Goal: Information Seeking & Learning: Learn about a topic

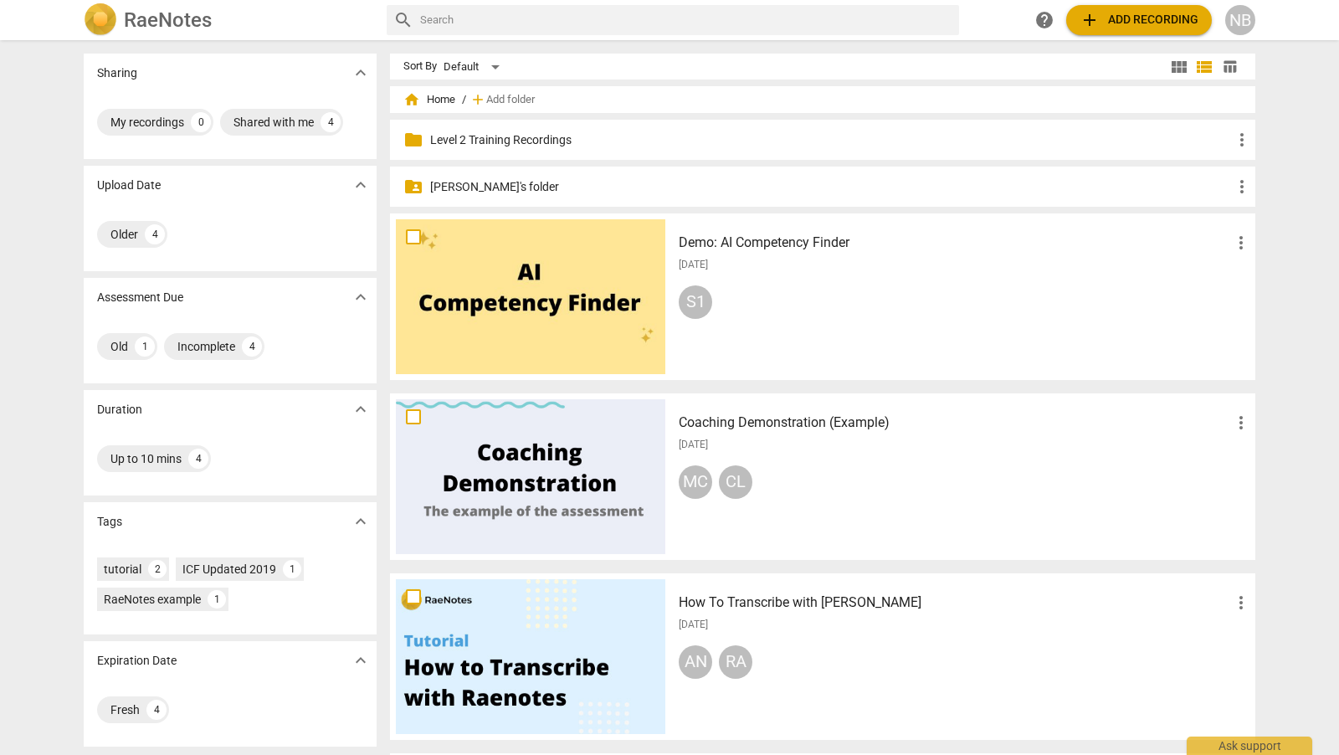
click at [500, 181] on p "[PERSON_NAME]'s folder" at bounding box center [831, 187] width 802 height 18
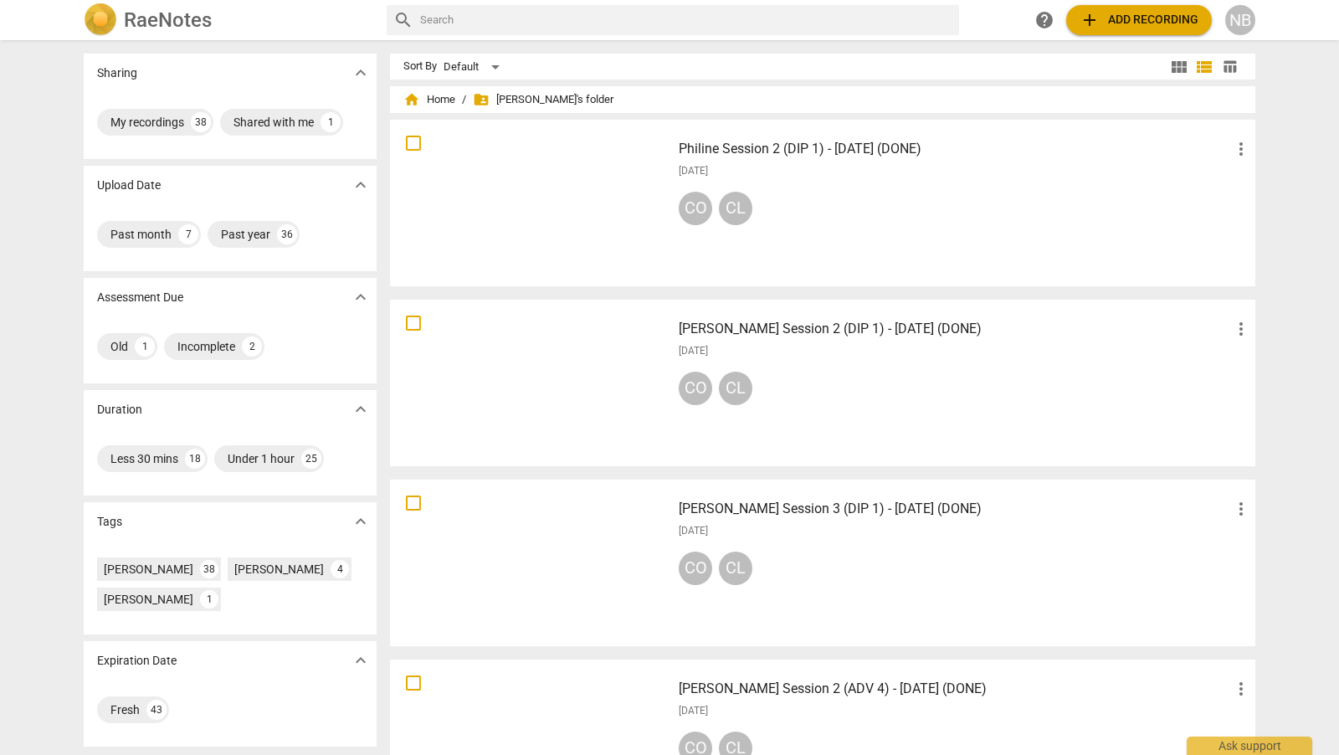
click at [738, 337] on h3 "[PERSON_NAME] Session 2 (DIP 1) - [DATE] (DONE)" at bounding box center [955, 329] width 552 height 20
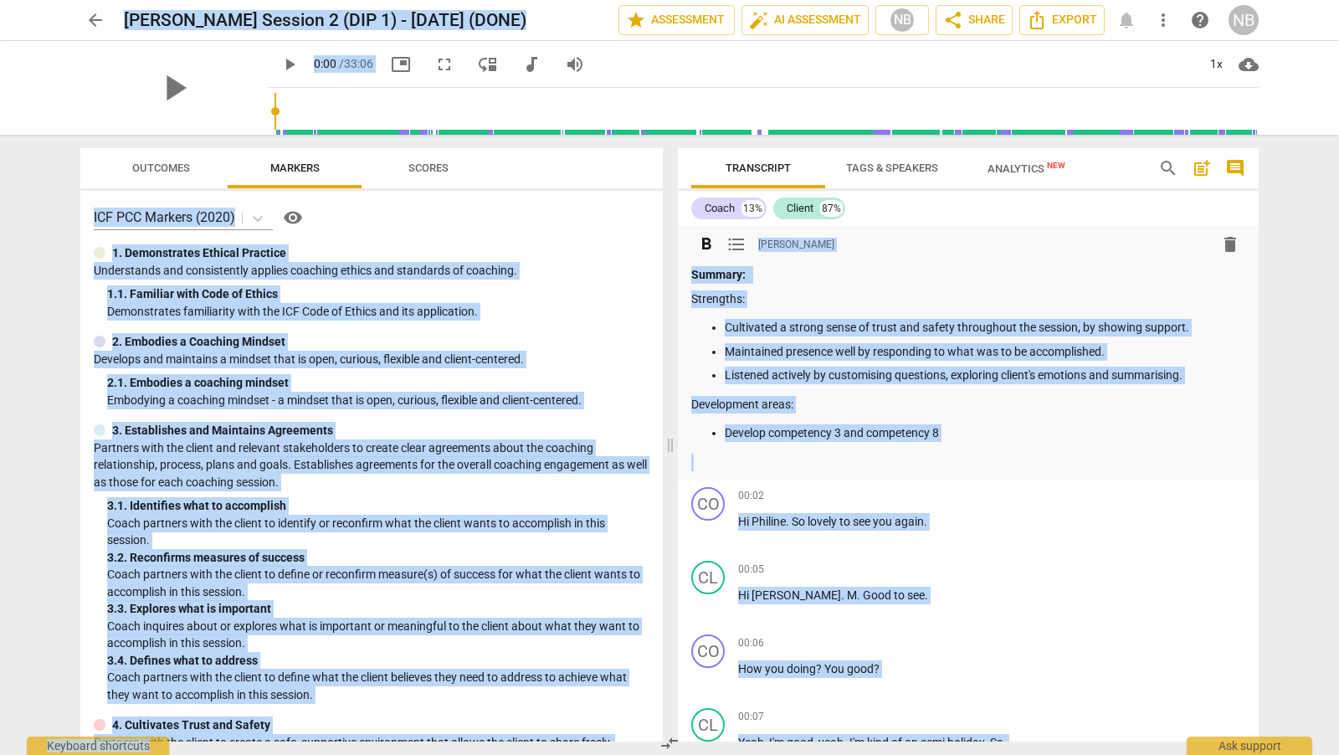
click at [876, 238] on div "format_bold format_list_bulleted [PERSON_NAME] delete" at bounding box center [968, 244] width 554 height 30
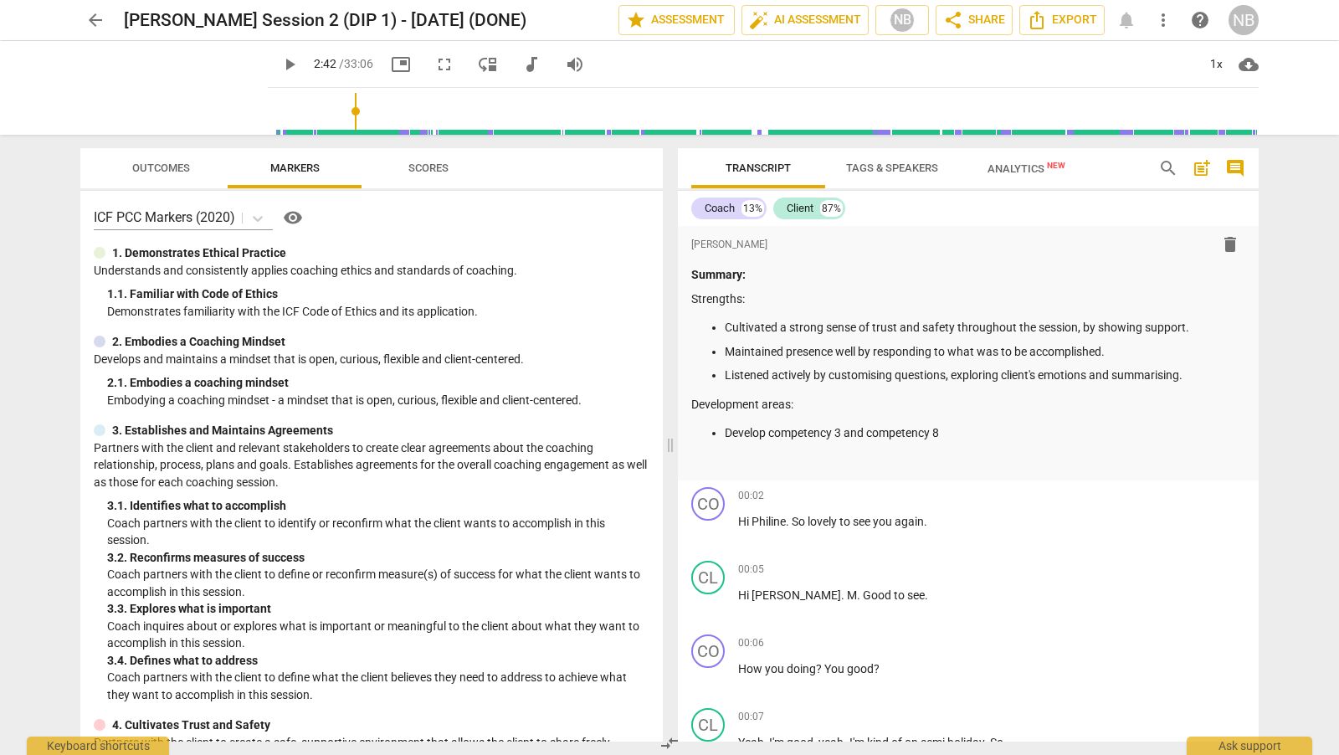
drag, startPoint x: 336, startPoint y: 103, endPoint x: 326, endPoint y: 103, distance: 9.2
click at [326, 103] on input "range" at bounding box center [767, 112] width 984 height 54
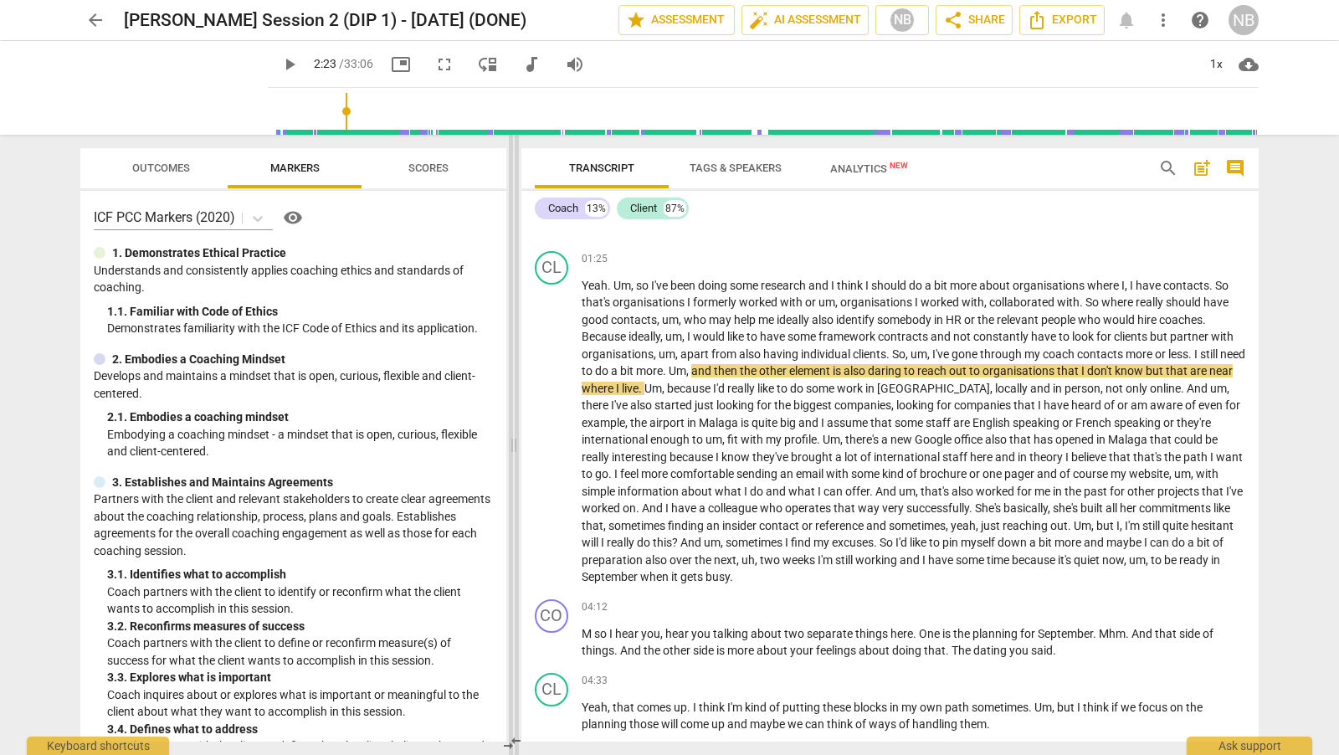
scroll to position [916, 0]
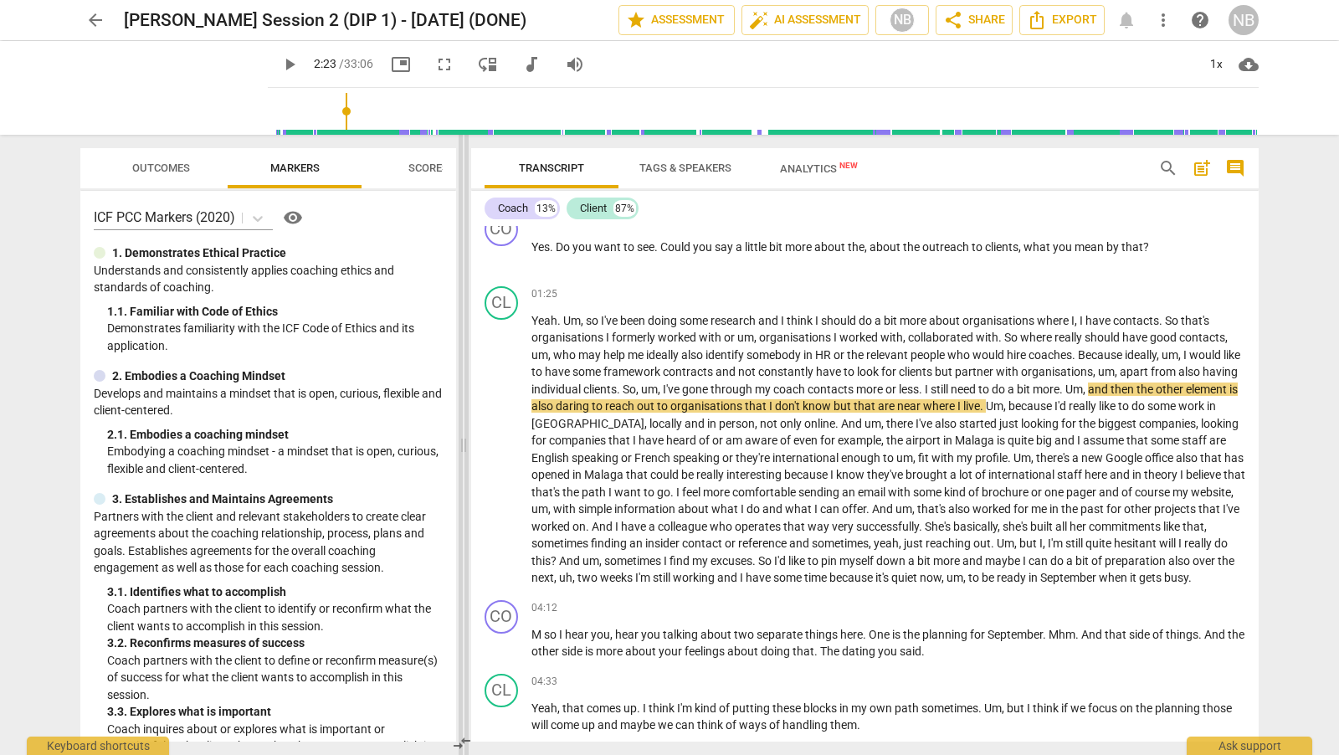
drag, startPoint x: 670, startPoint y: 448, endPoint x: 460, endPoint y: 452, distance: 211.0
click at [459, 452] on span at bounding box center [464, 445] width 10 height 620
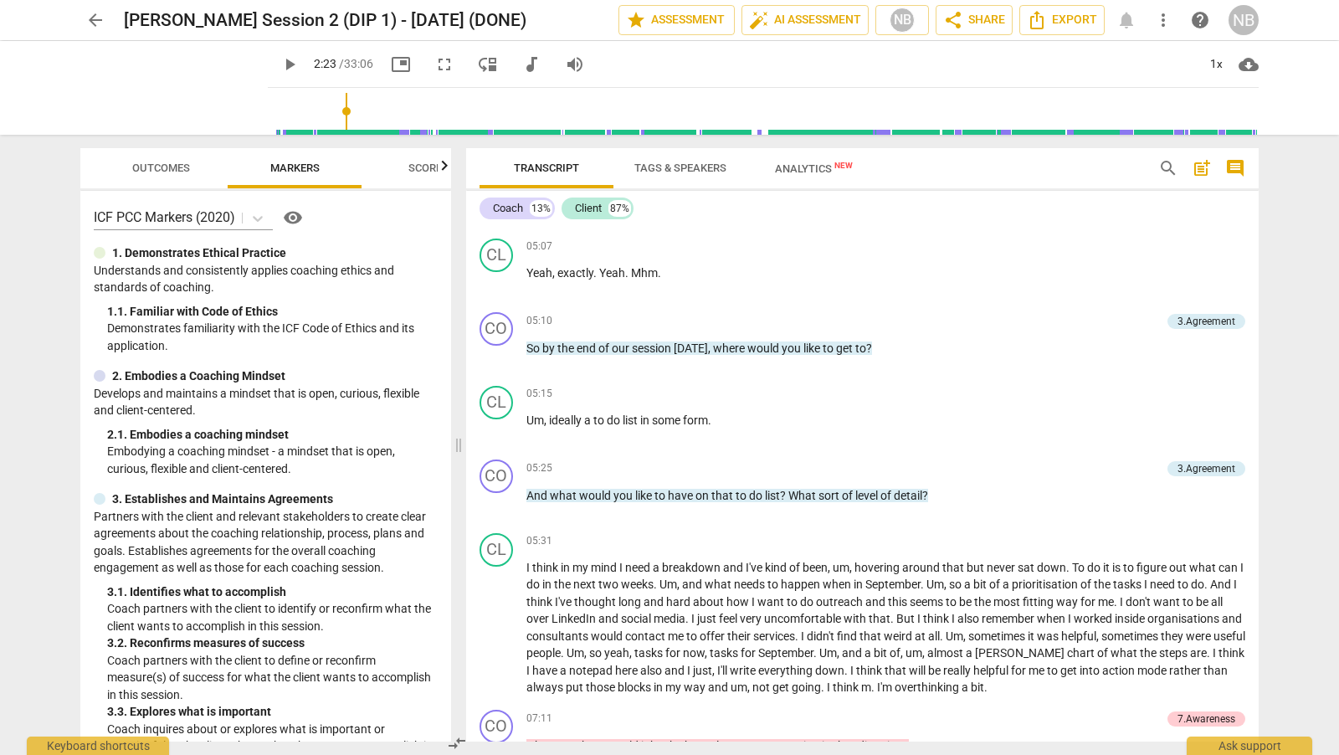
scroll to position [1503, 0]
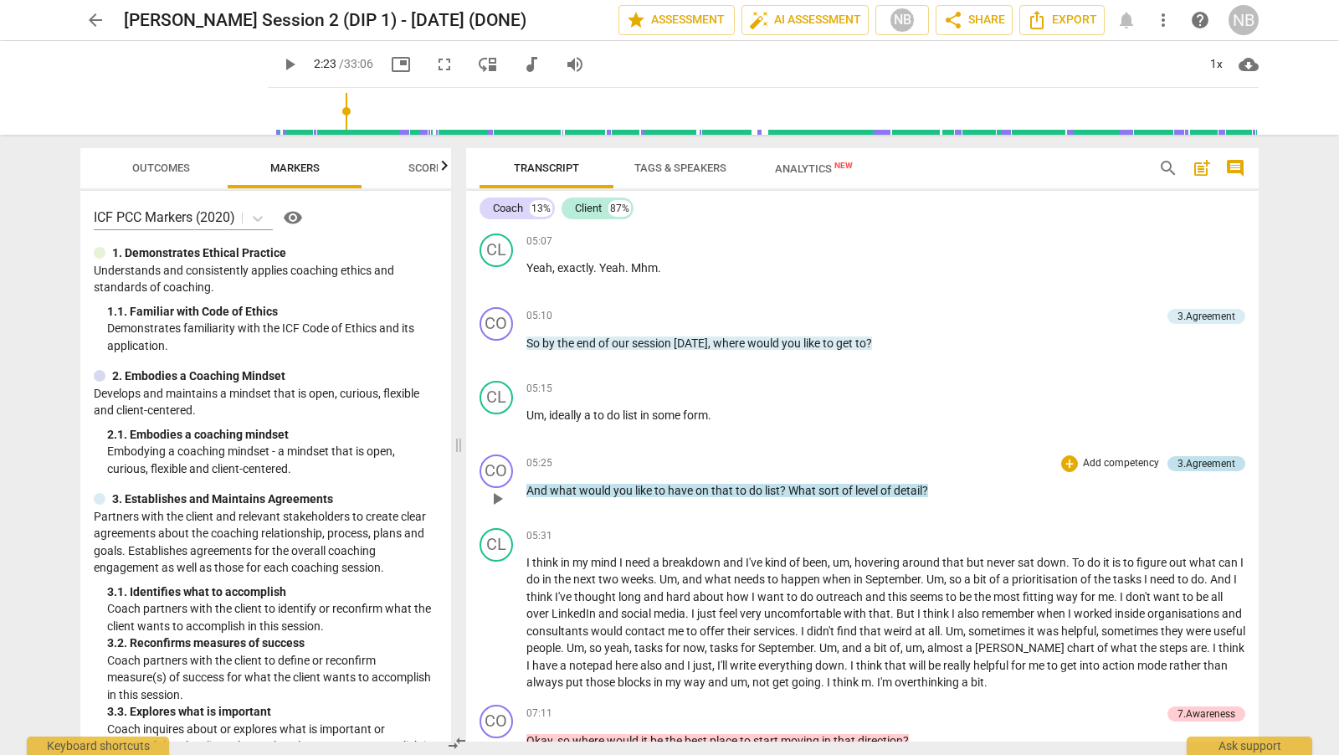
click at [1196, 471] on div "3.Agreement" at bounding box center [1207, 463] width 58 height 15
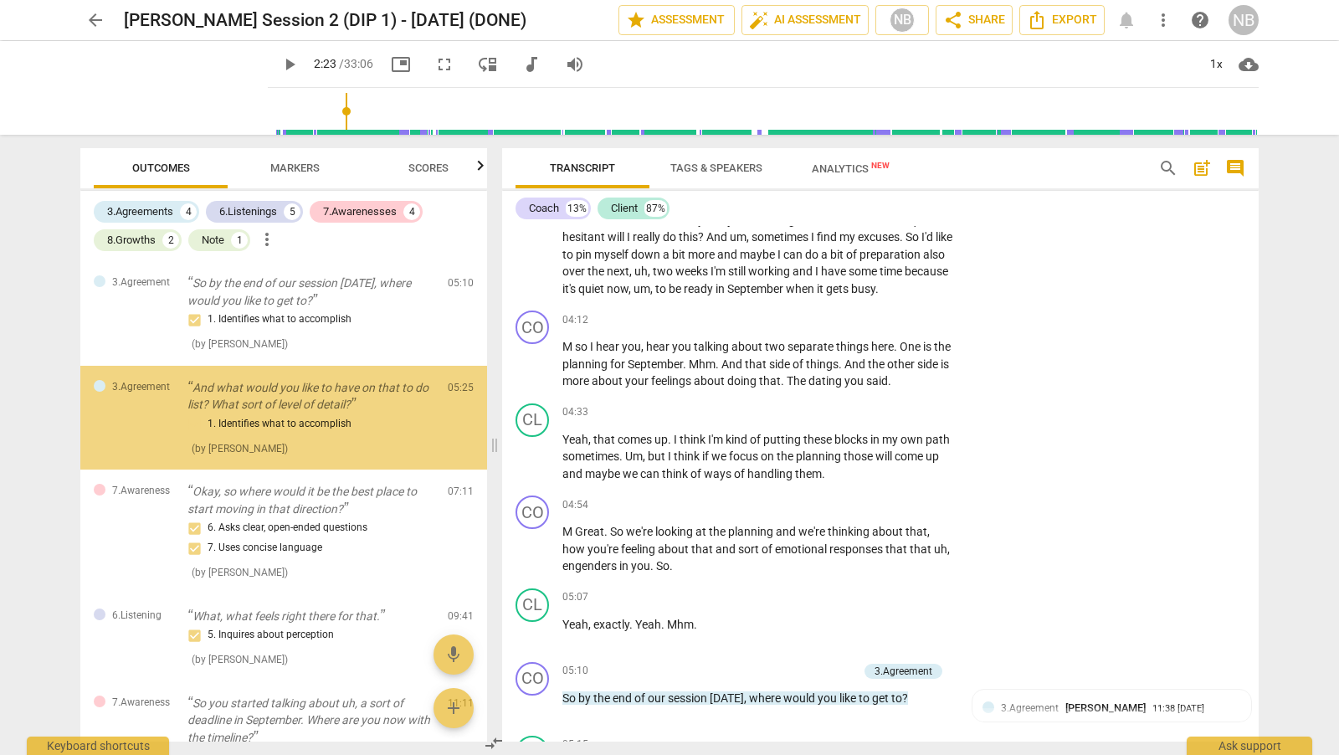
scroll to position [1851, 0]
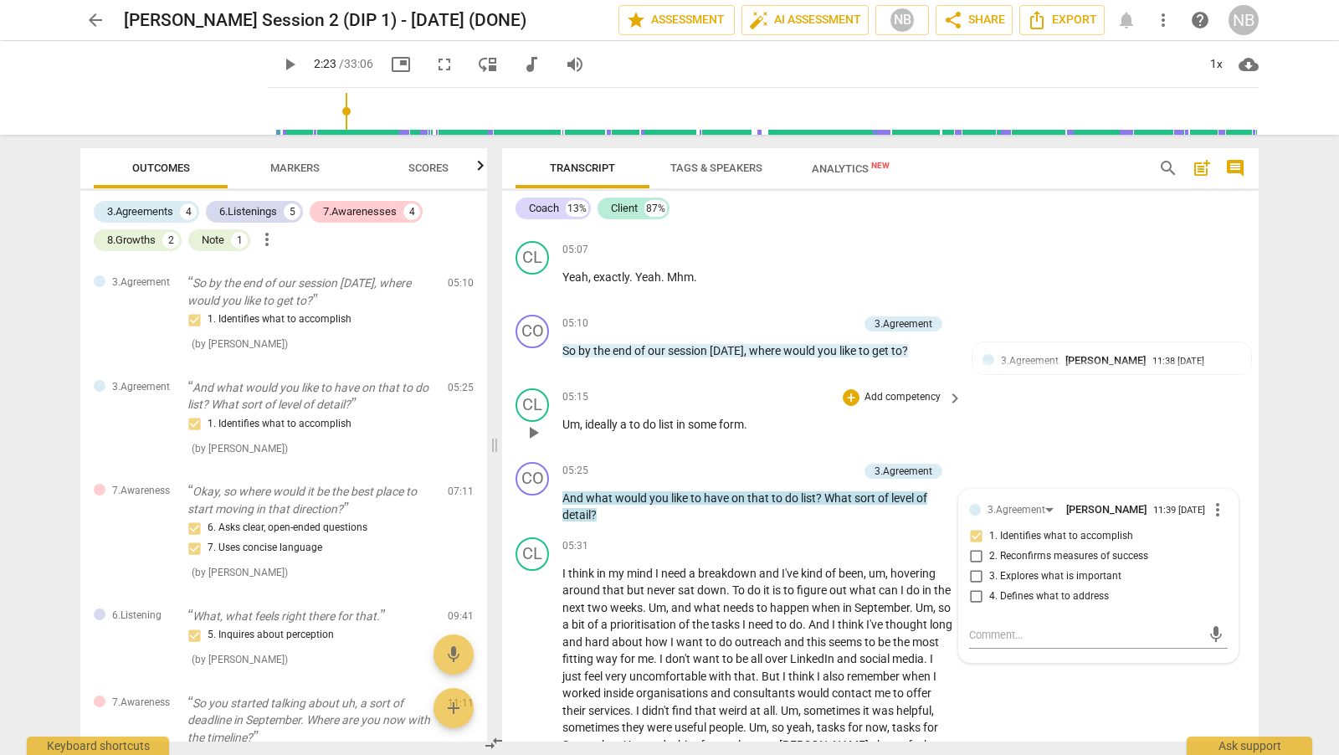
click at [1184, 447] on div "CL play_arrow pause 05:15 + Add competency keyboard_arrow_right Um , ideally a …" at bounding box center [880, 419] width 757 height 74
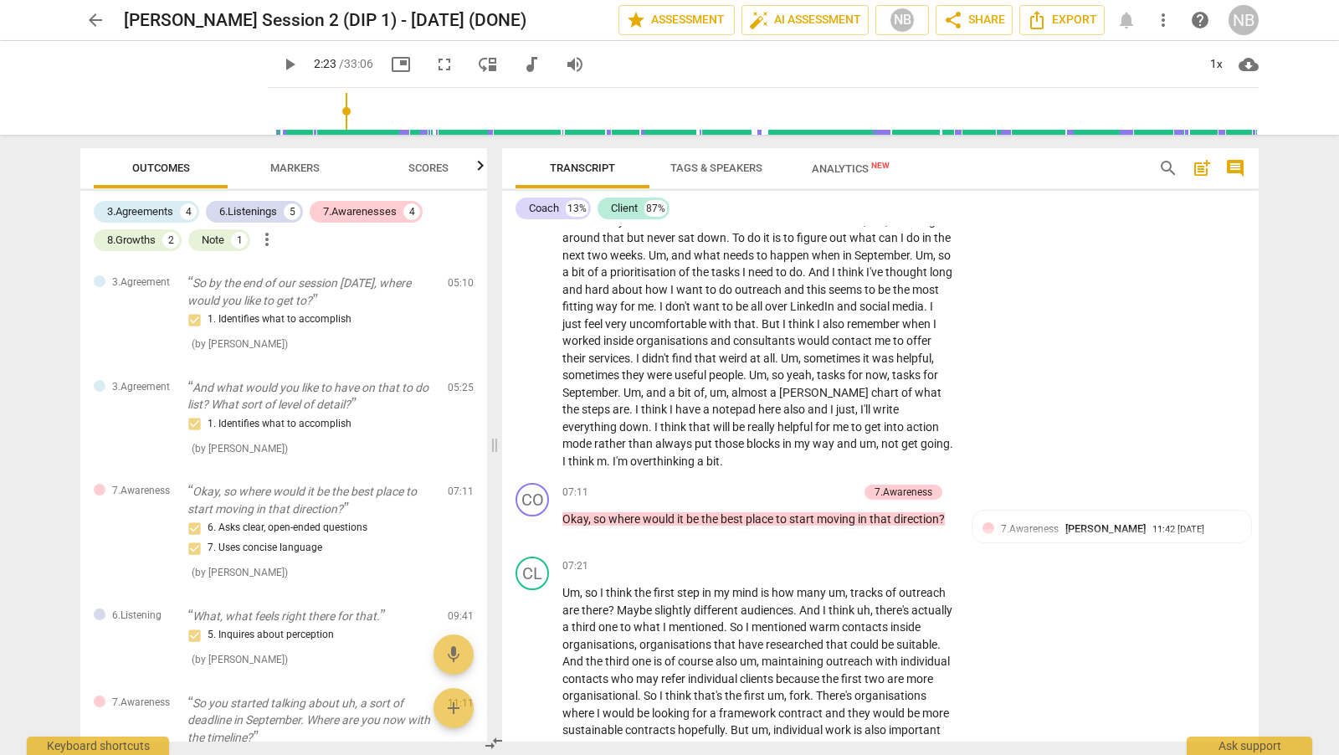
scroll to position [2218, 0]
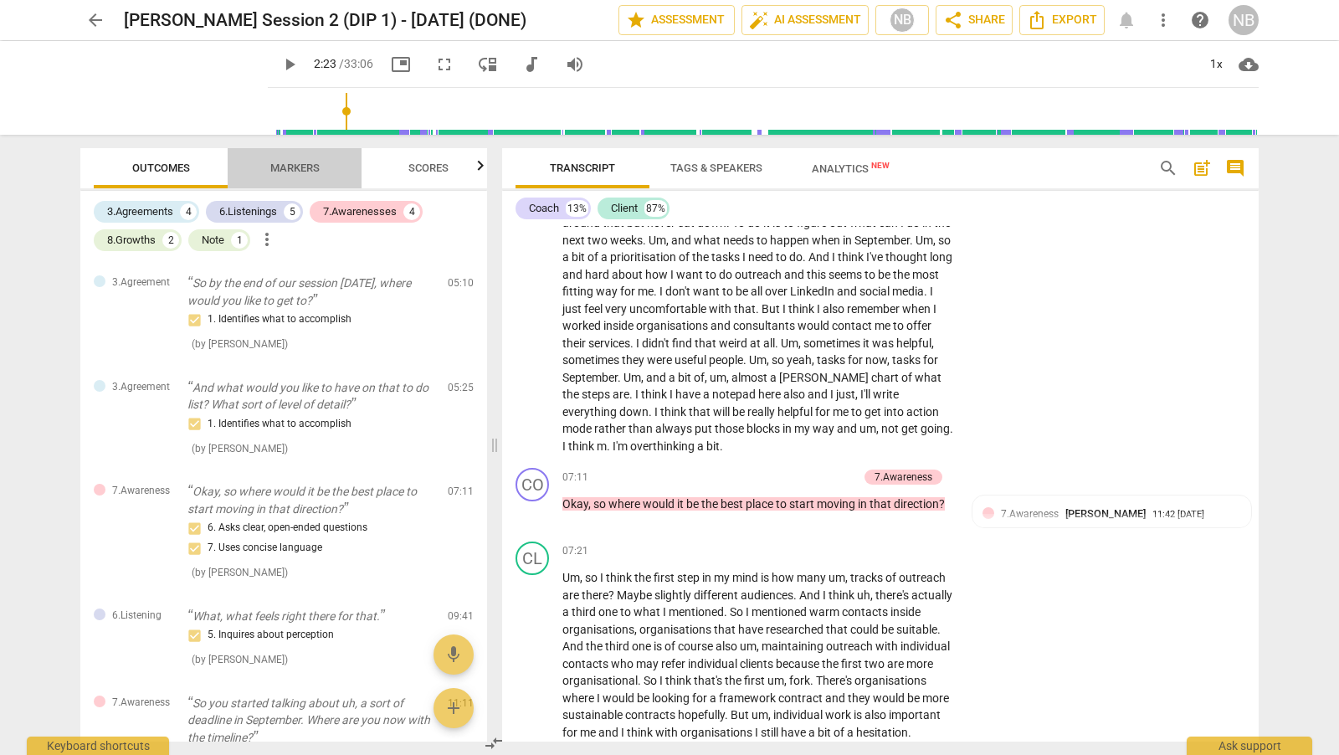
click at [284, 159] on span "Markers" at bounding box center [295, 168] width 90 height 23
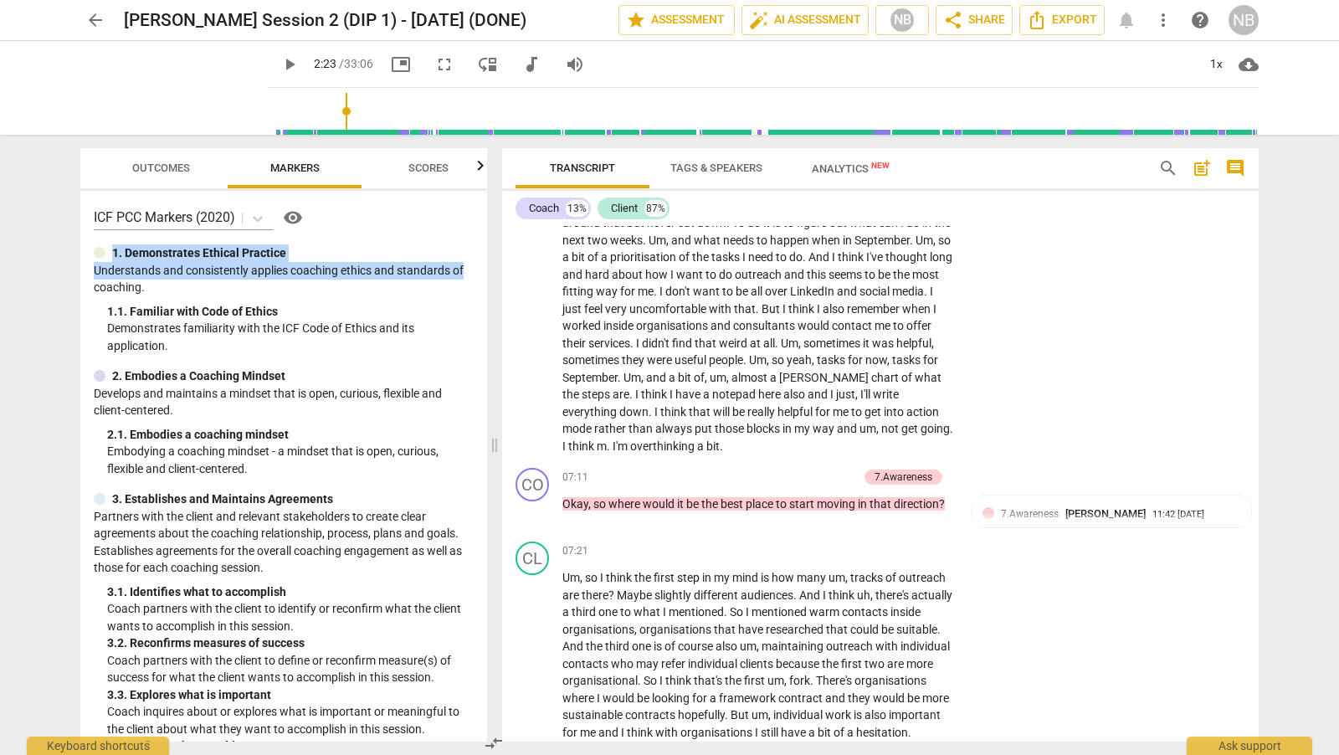
drag, startPoint x: 480, startPoint y: 234, endPoint x: 487, endPoint y: 267, distance: 34.3
click at [487, 267] on div "Outcomes Markers Scores ICF PCC Markers (2020) visibility 1. Demonstrates Ethic…" at bounding box center [280, 445] width 427 height 620
click at [480, 259] on div "ICF PCC Markers (2020) visibility 1. Demonstrates Ethical Practice Understands …" at bounding box center [283, 466] width 407 height 551
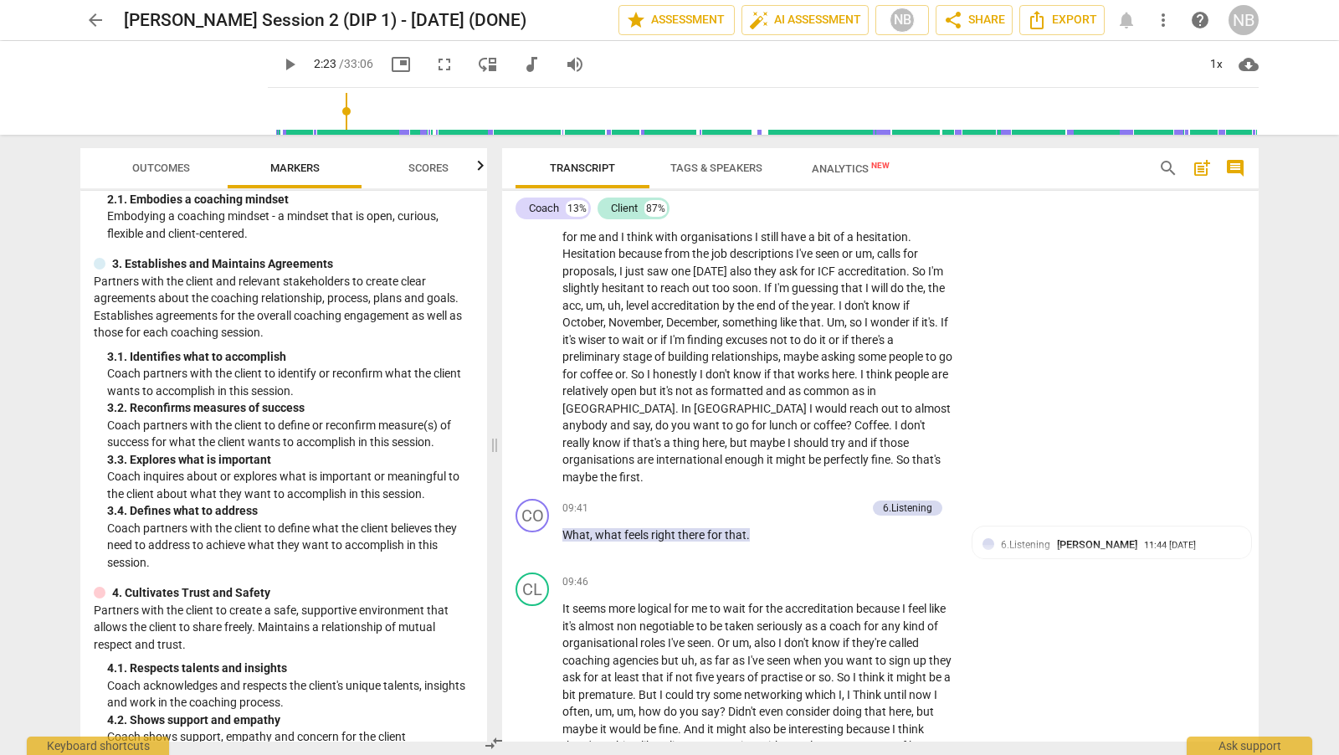
scroll to position [2721, 0]
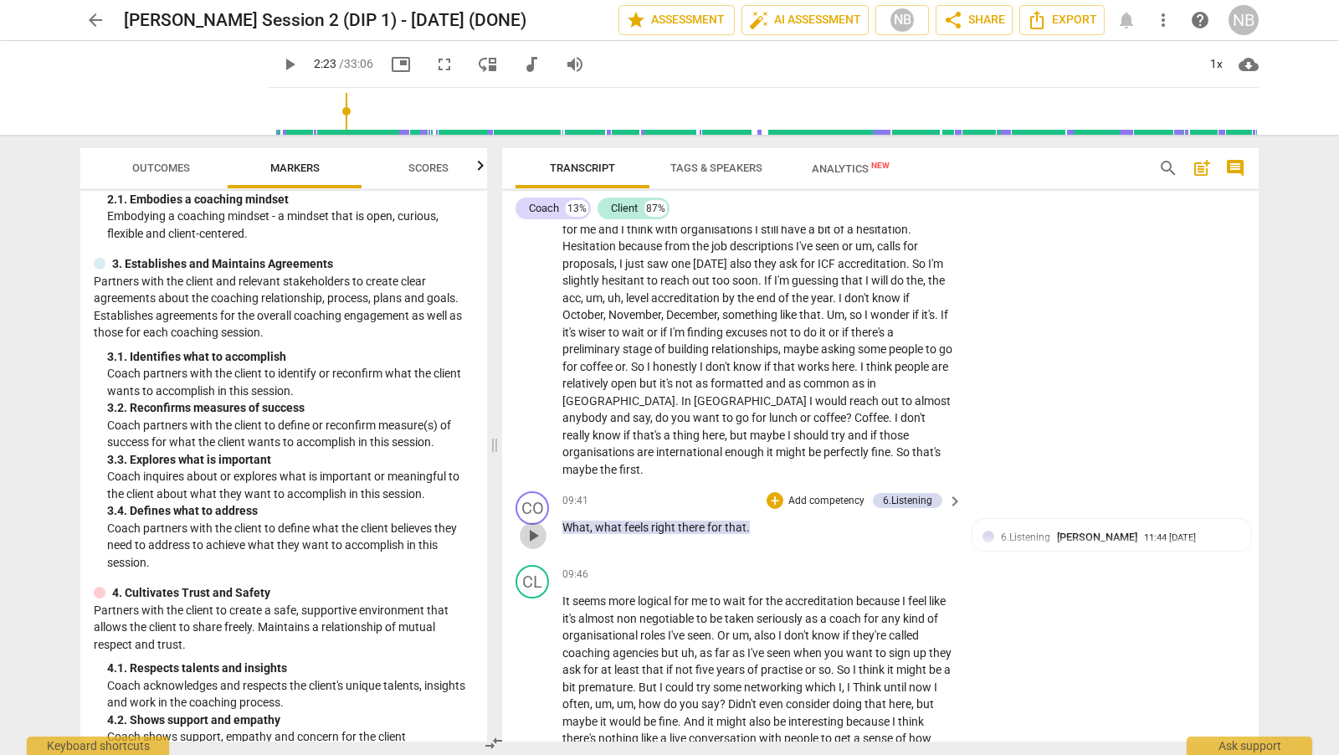
click at [535, 527] on span "play_arrow" at bounding box center [533, 536] width 20 height 20
click at [533, 529] on span "pause" at bounding box center [533, 536] width 20 height 20
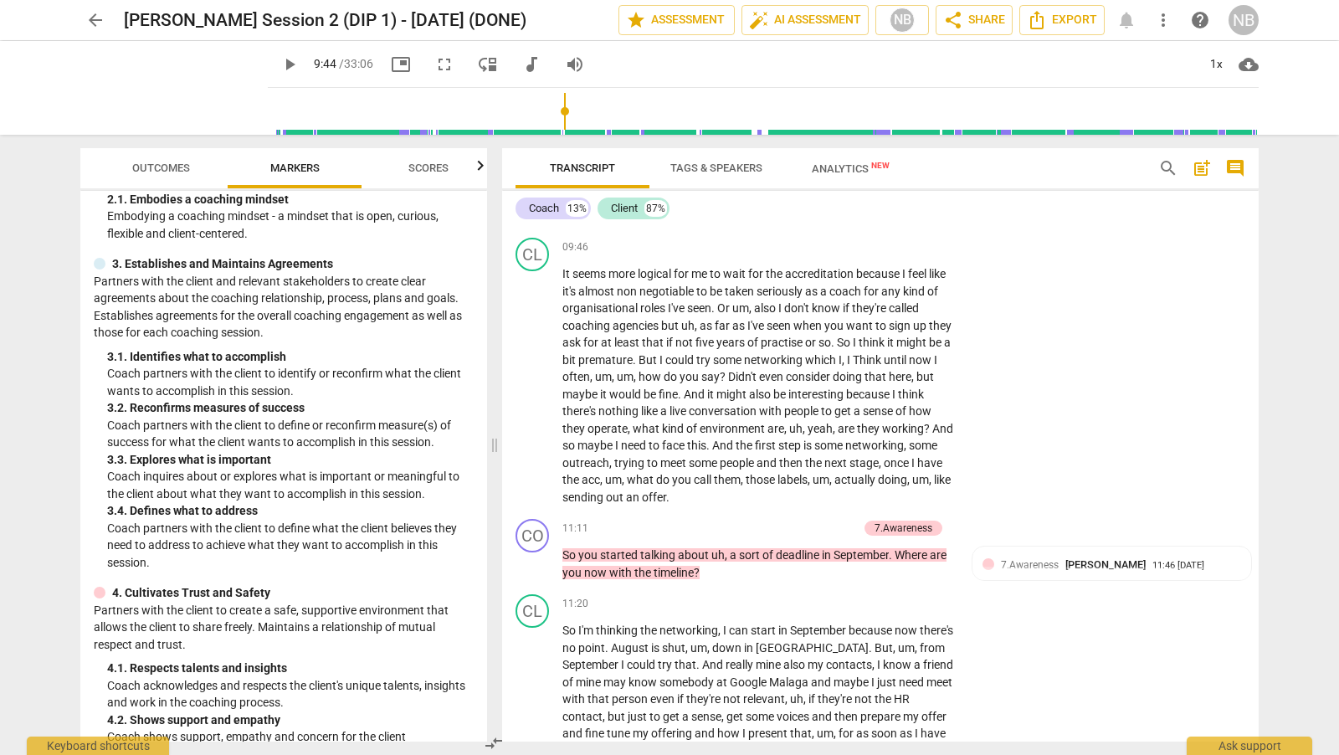
scroll to position [3064, 0]
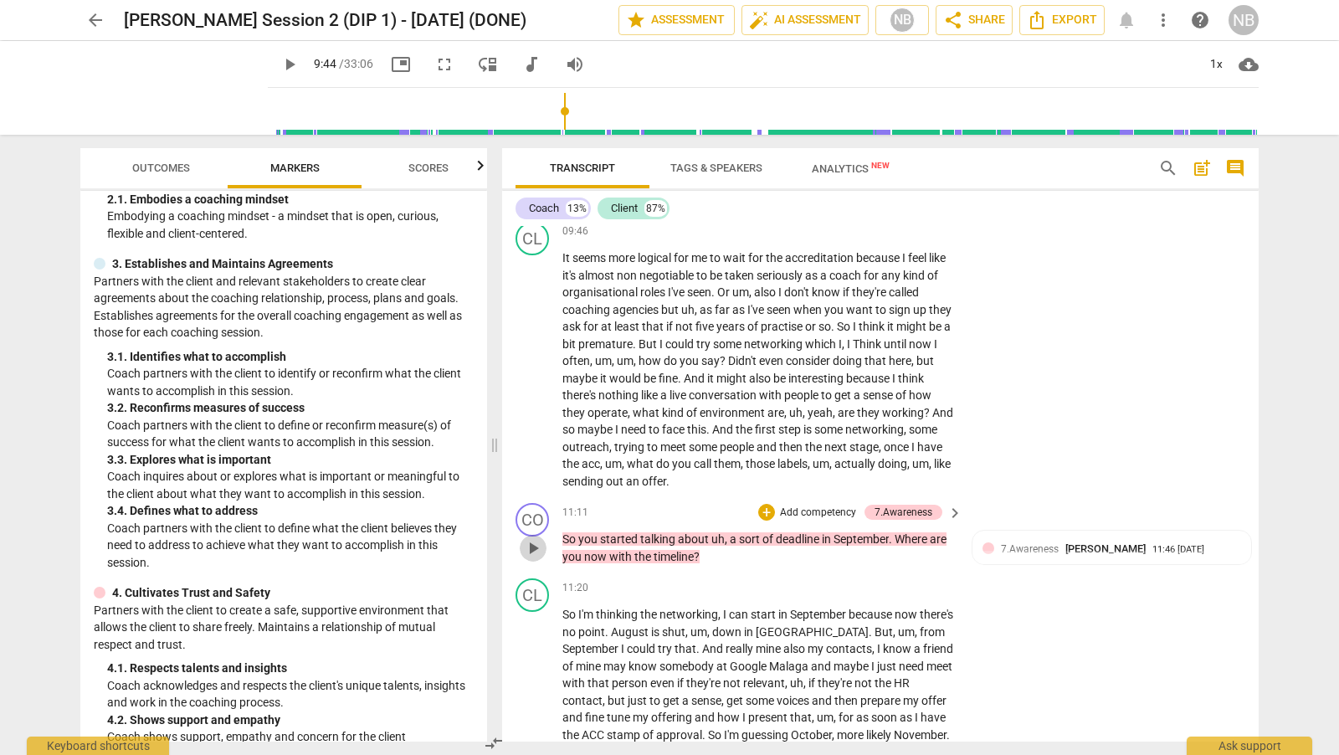
click at [533, 538] on span "play_arrow" at bounding box center [533, 548] width 20 height 20
click at [533, 538] on span "pause" at bounding box center [533, 548] width 20 height 20
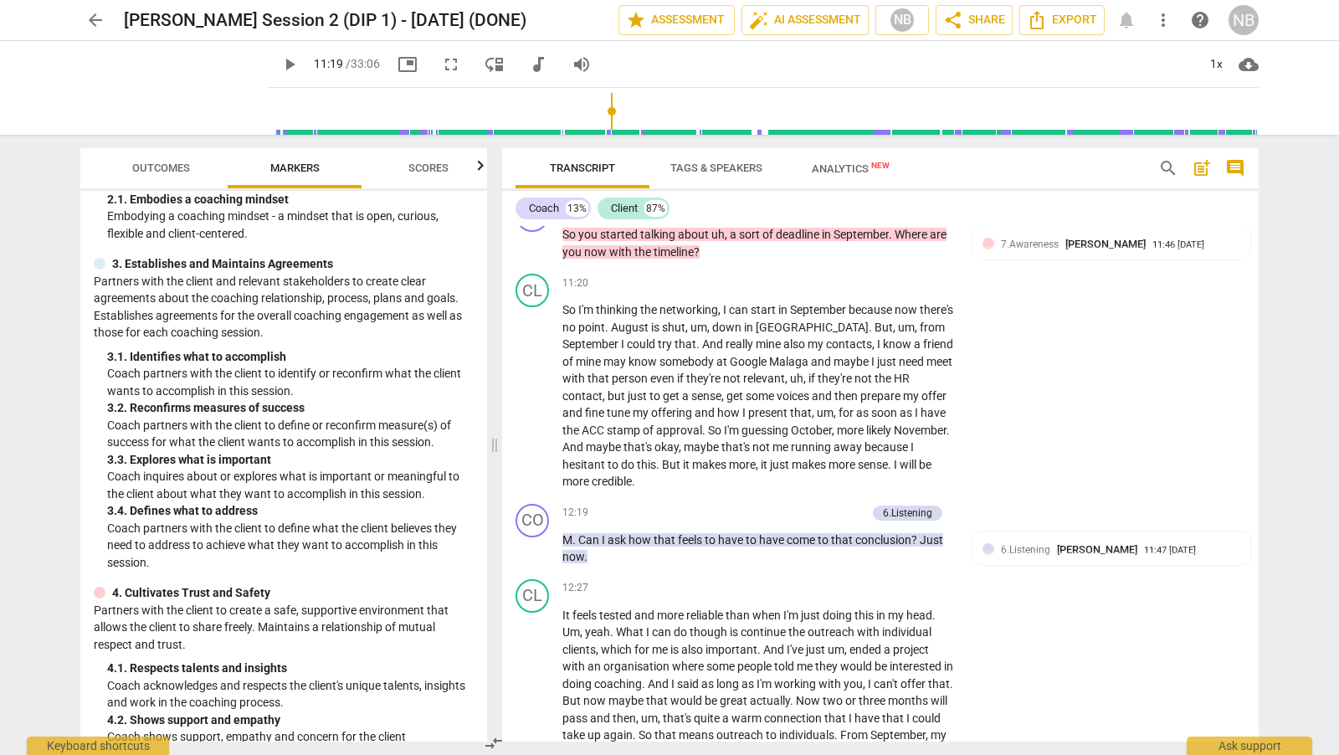
scroll to position [3392, 0]
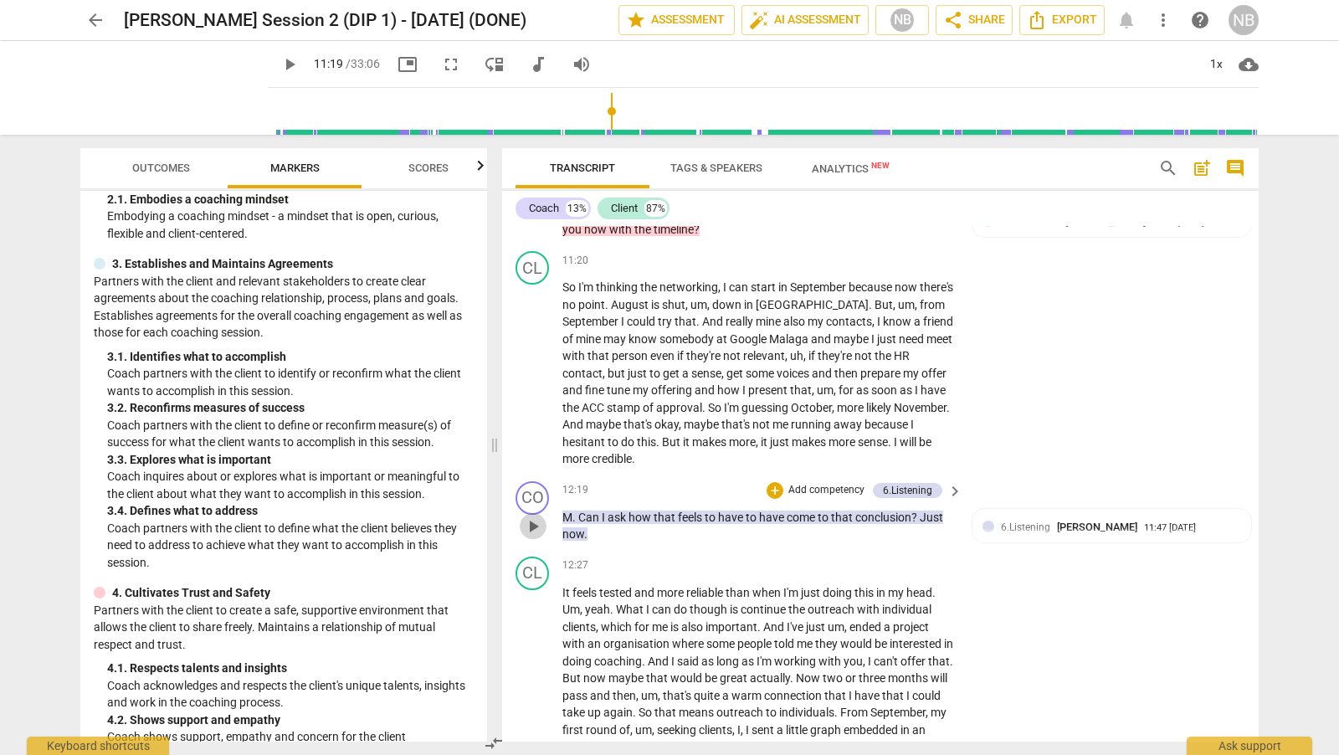
click at [532, 517] on span "play_arrow" at bounding box center [533, 526] width 20 height 20
click at [532, 517] on span "pause" at bounding box center [533, 526] width 20 height 20
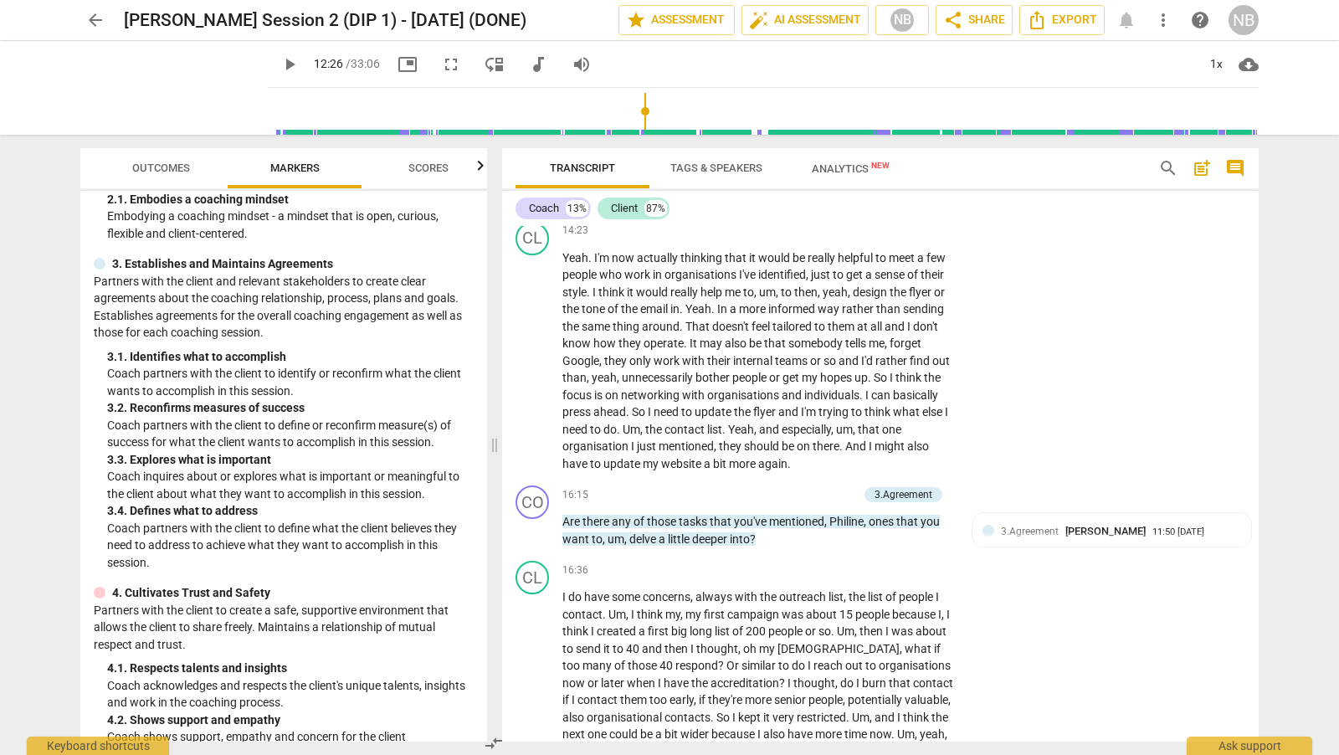
scroll to position [4132, 0]
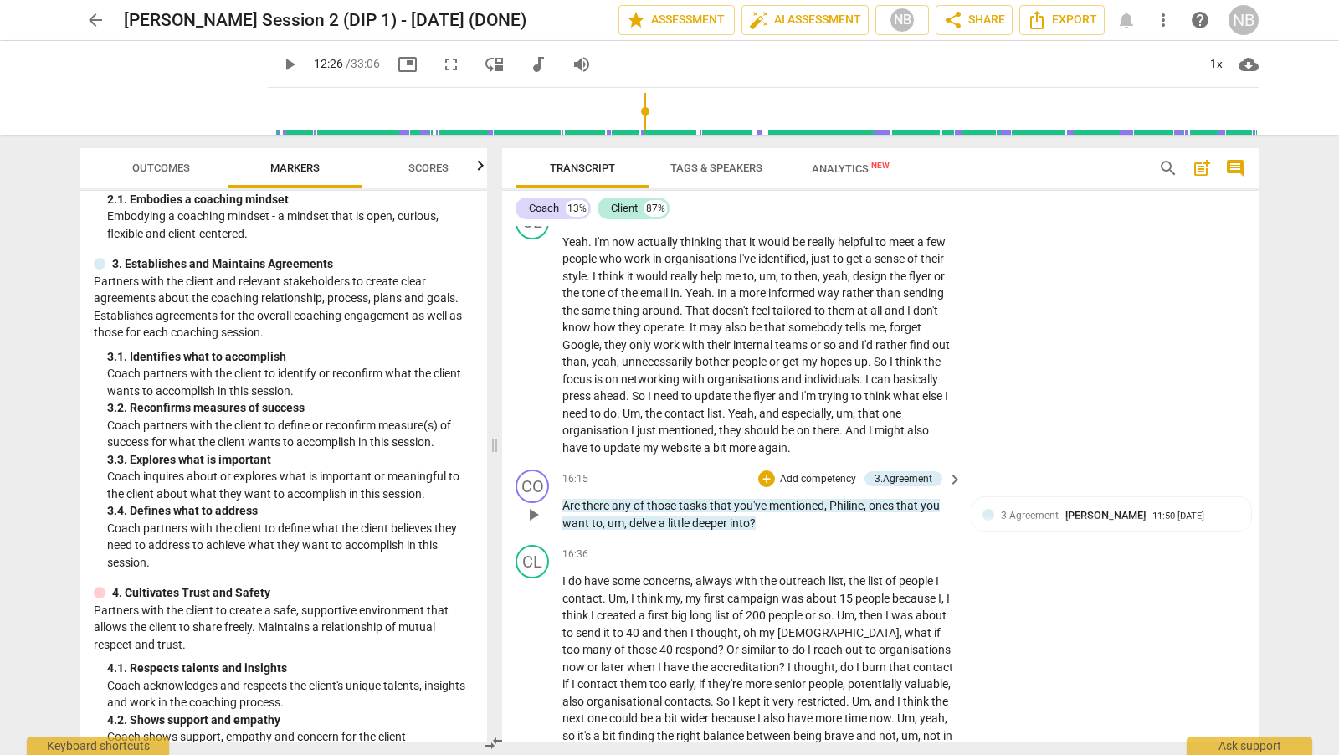
click at [537, 510] on span "play_arrow" at bounding box center [533, 515] width 20 height 20
click at [537, 510] on span "pause" at bounding box center [533, 515] width 20 height 20
click at [537, 506] on span "play_arrow" at bounding box center [533, 515] width 20 height 20
click at [537, 508] on span "pause" at bounding box center [533, 515] width 20 height 20
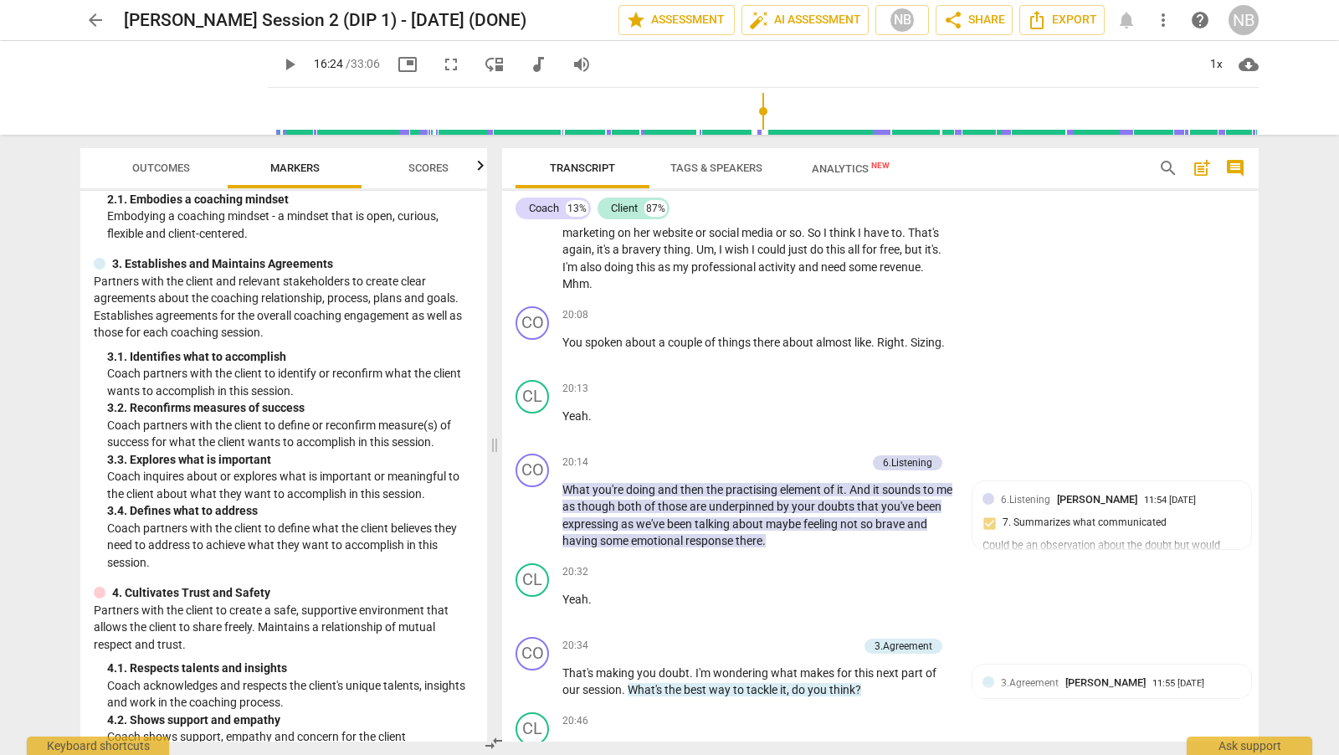
scroll to position [4917, 0]
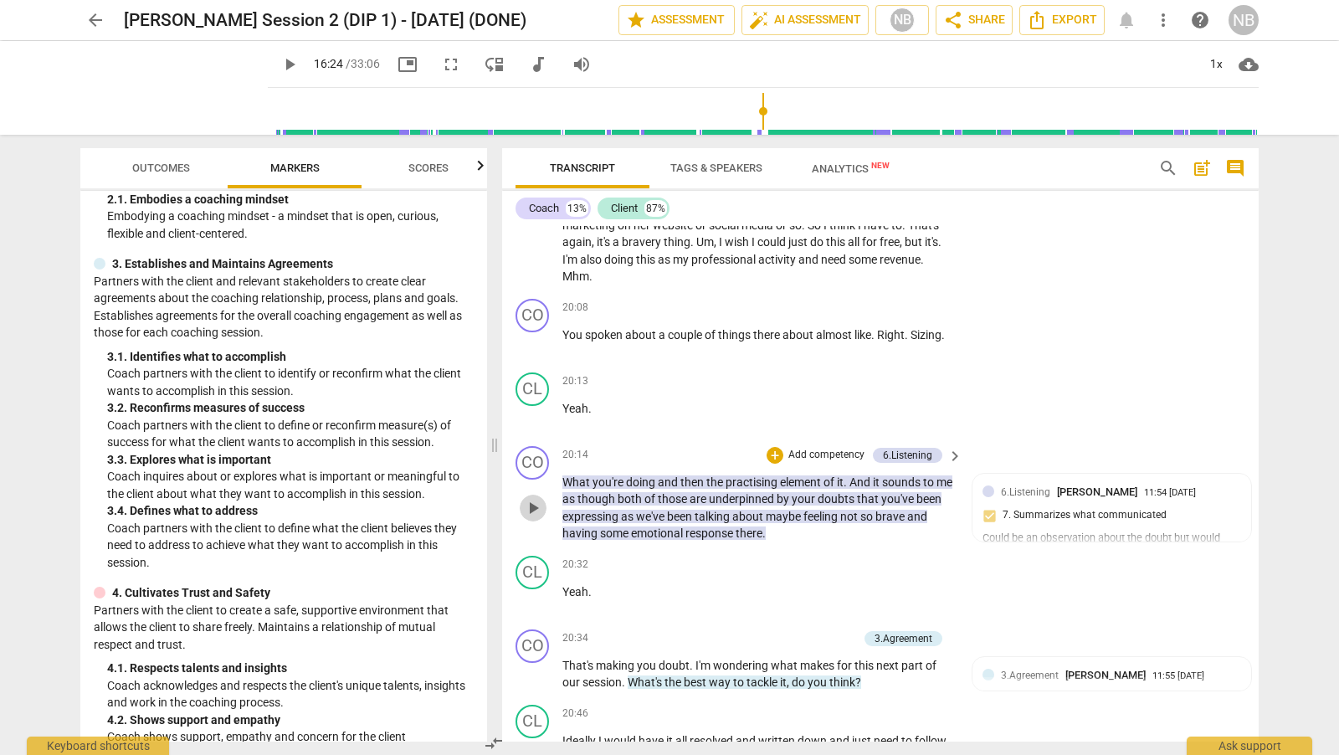
click at [537, 498] on span "play_arrow" at bounding box center [533, 508] width 20 height 20
click at [537, 498] on span "pause" at bounding box center [533, 508] width 20 height 20
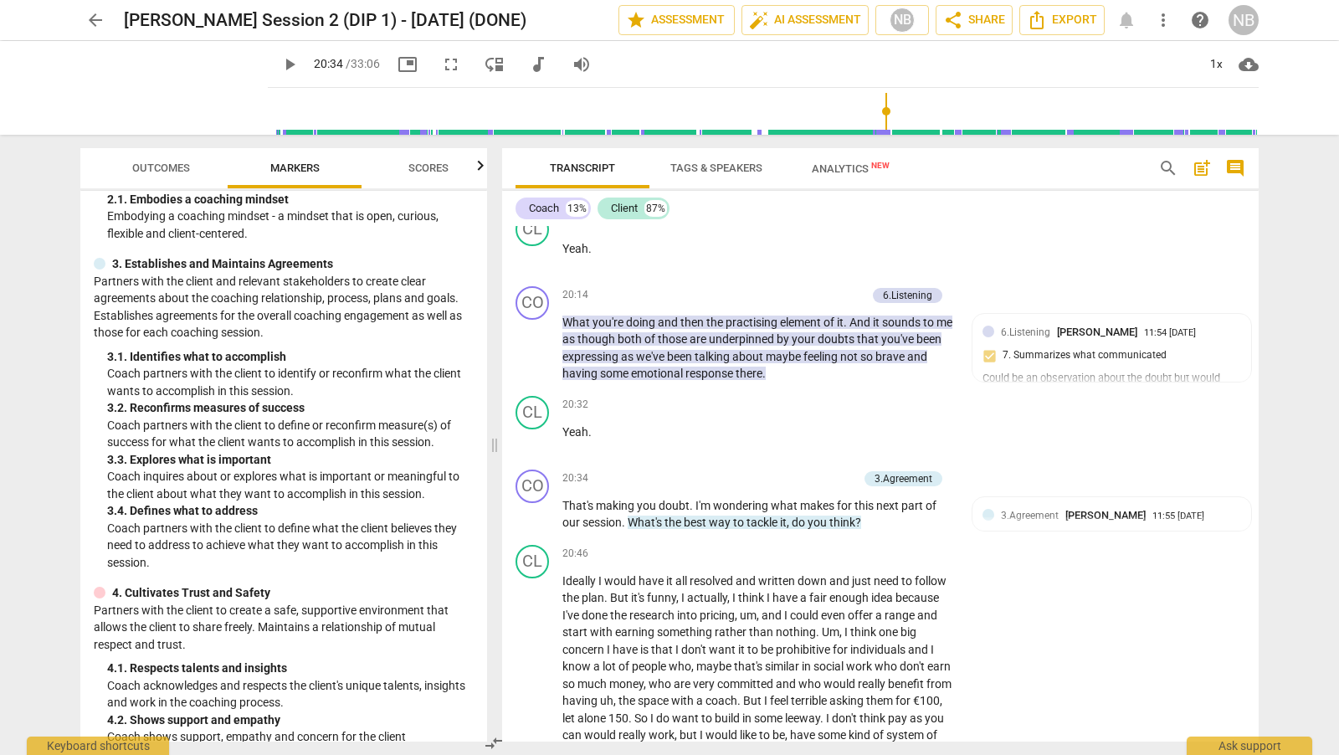
scroll to position [5084, 0]
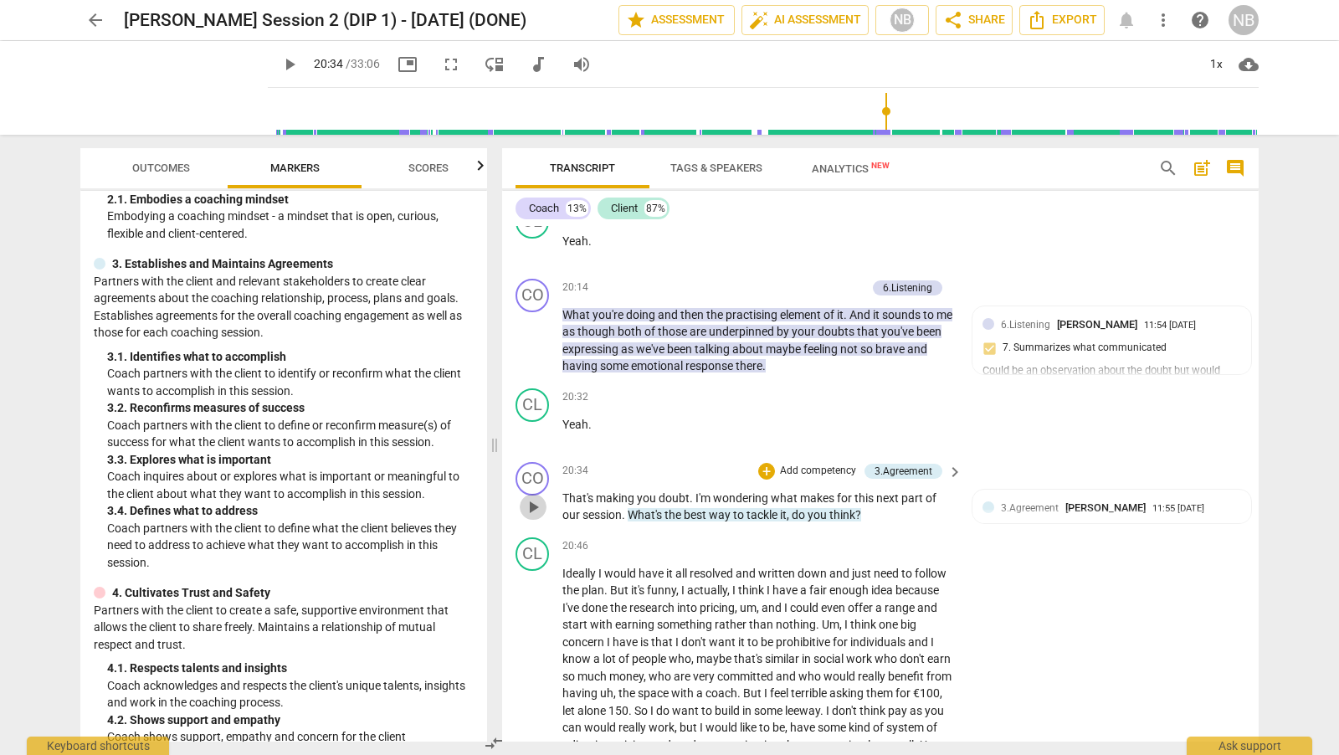
click at [535, 498] on span "play_arrow" at bounding box center [533, 507] width 20 height 20
click at [535, 498] on span "pause" at bounding box center [533, 507] width 20 height 20
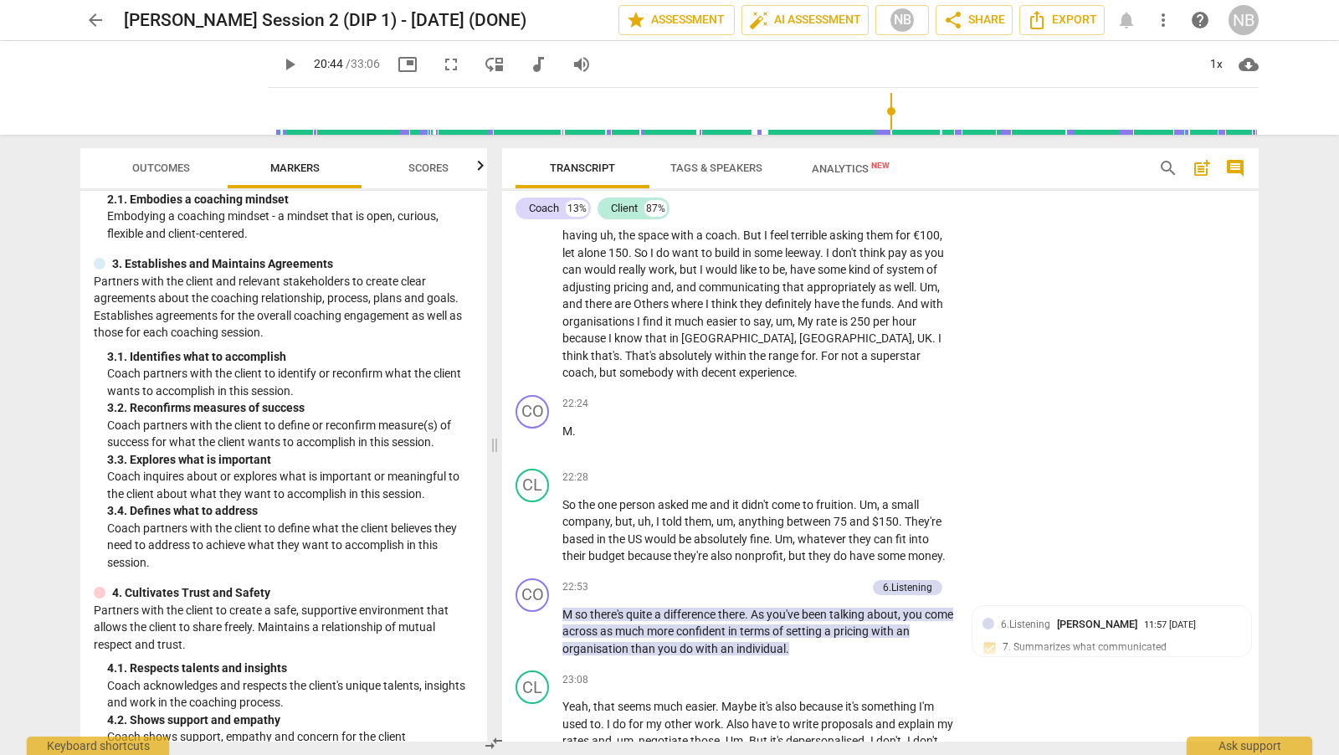
scroll to position [5564, 0]
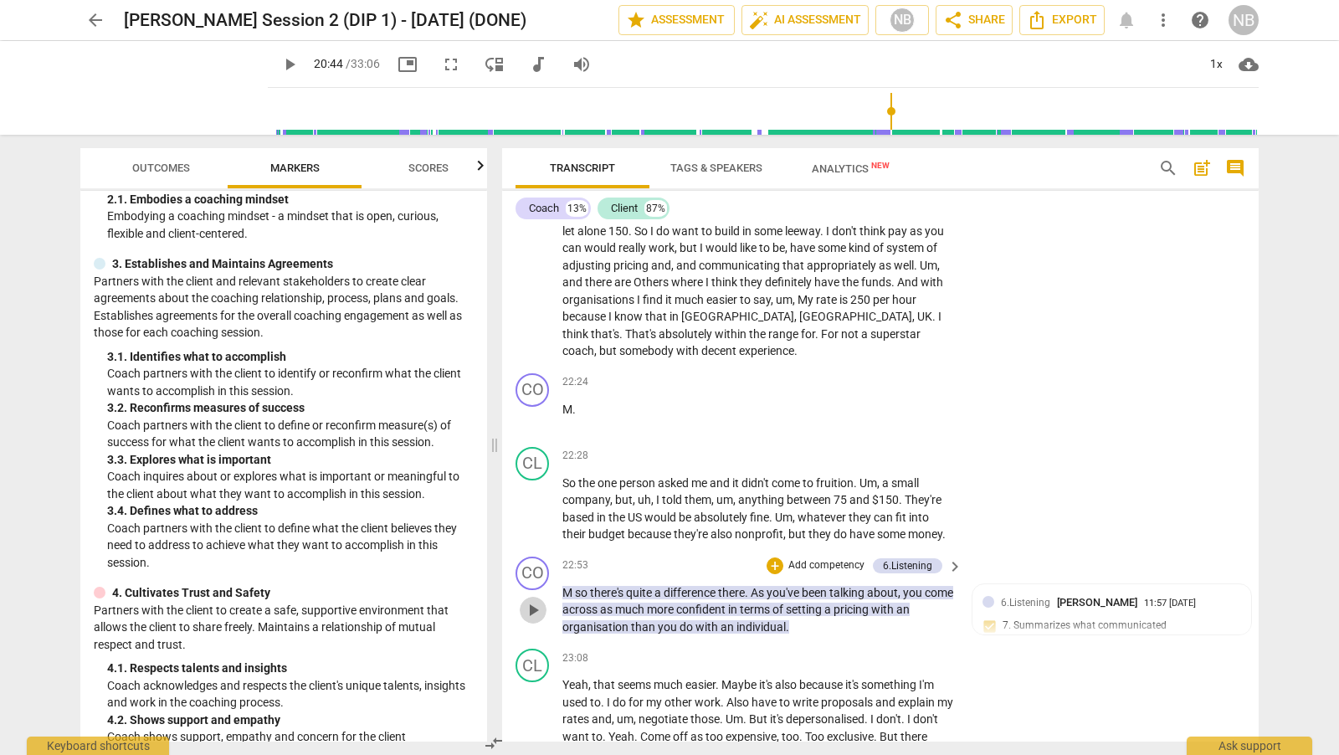
click at [537, 601] on span "play_arrow" at bounding box center [533, 610] width 20 height 20
click at [537, 601] on span "pause" at bounding box center [533, 610] width 20 height 20
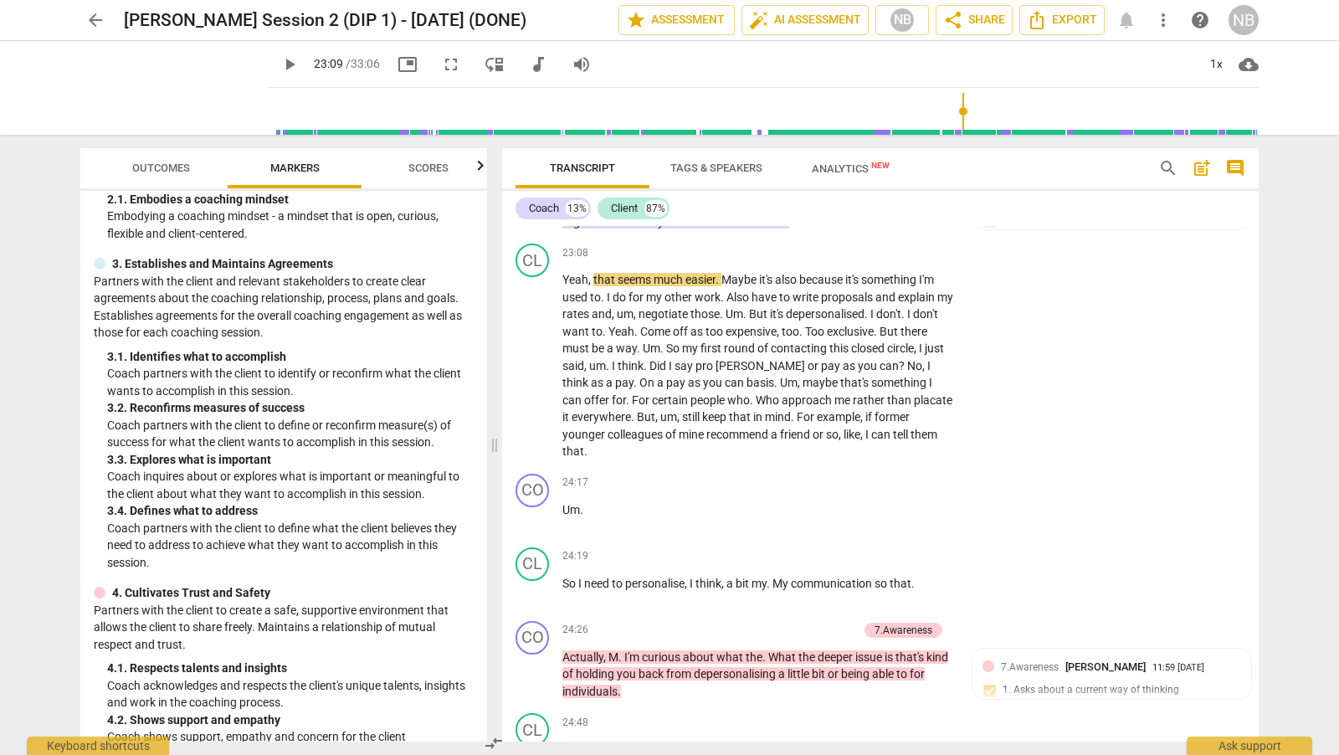
scroll to position [6022, 0]
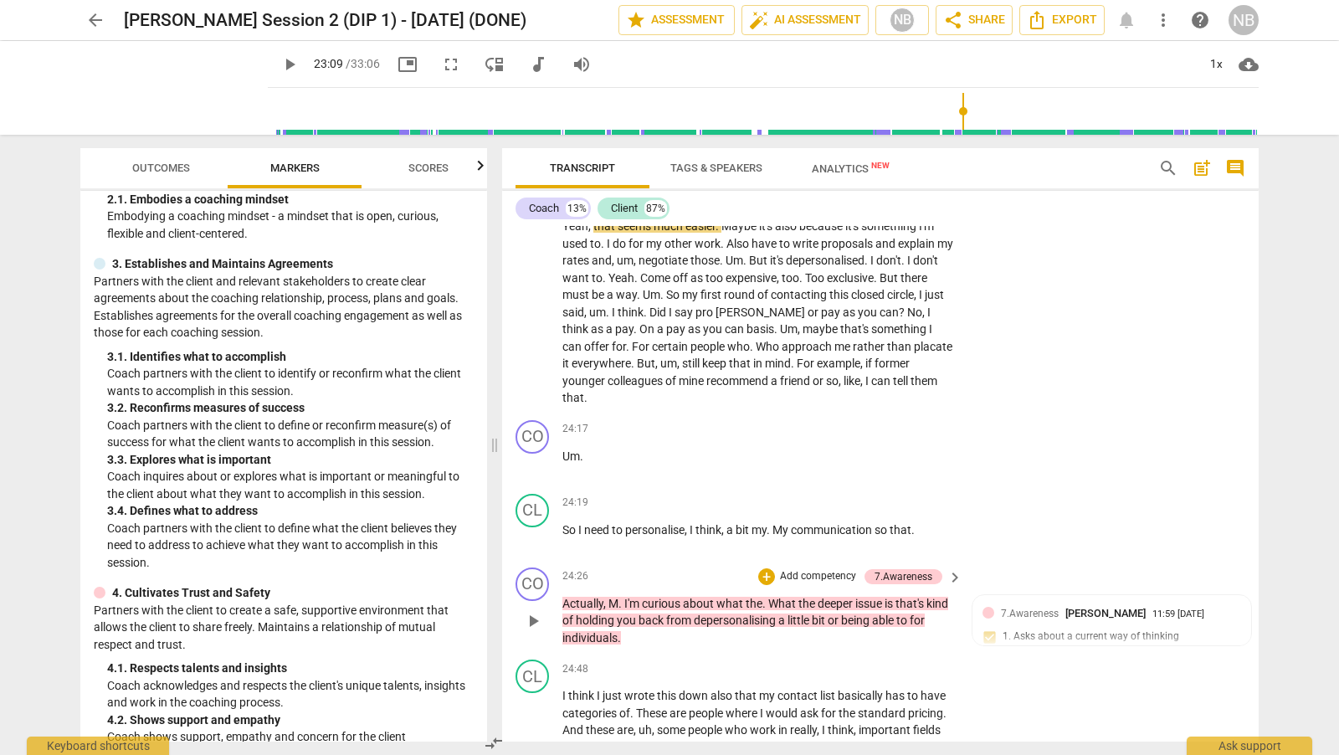
click at [537, 611] on span "play_arrow" at bounding box center [533, 621] width 20 height 20
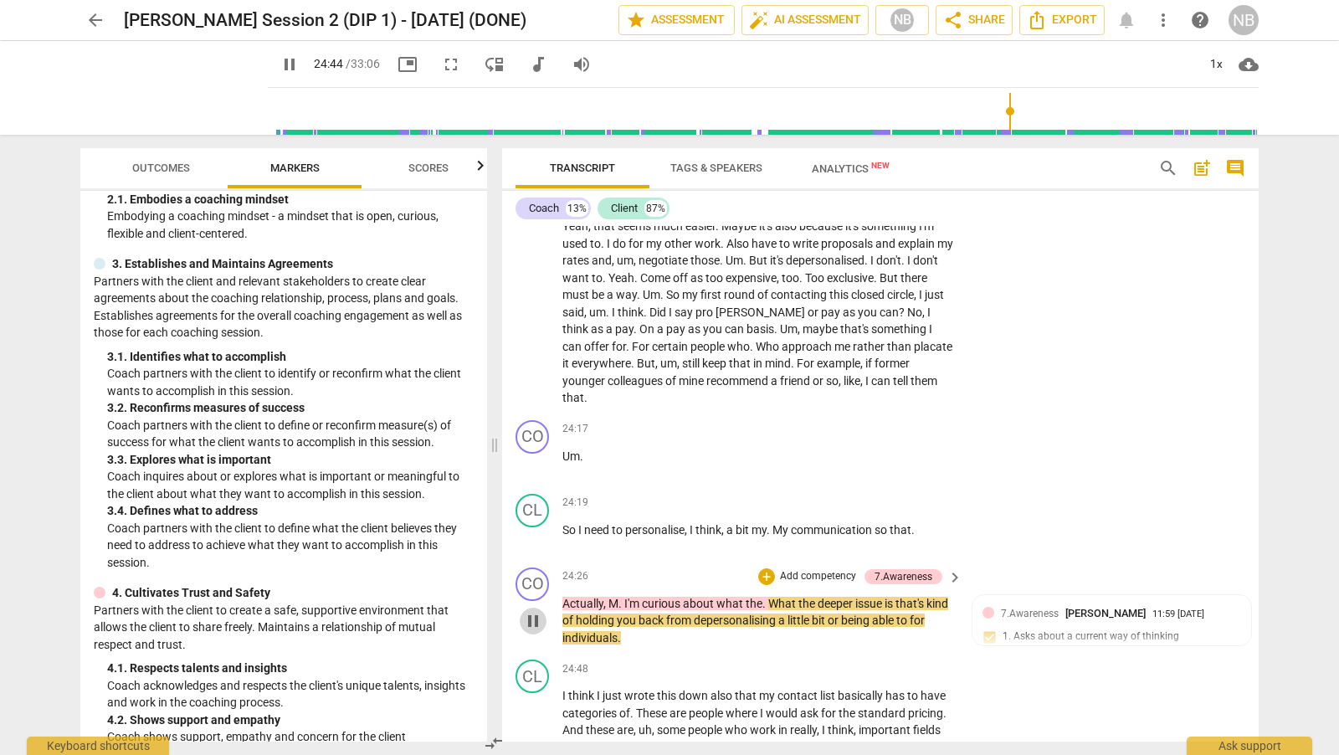
click at [537, 611] on span "pause" at bounding box center [533, 621] width 20 height 20
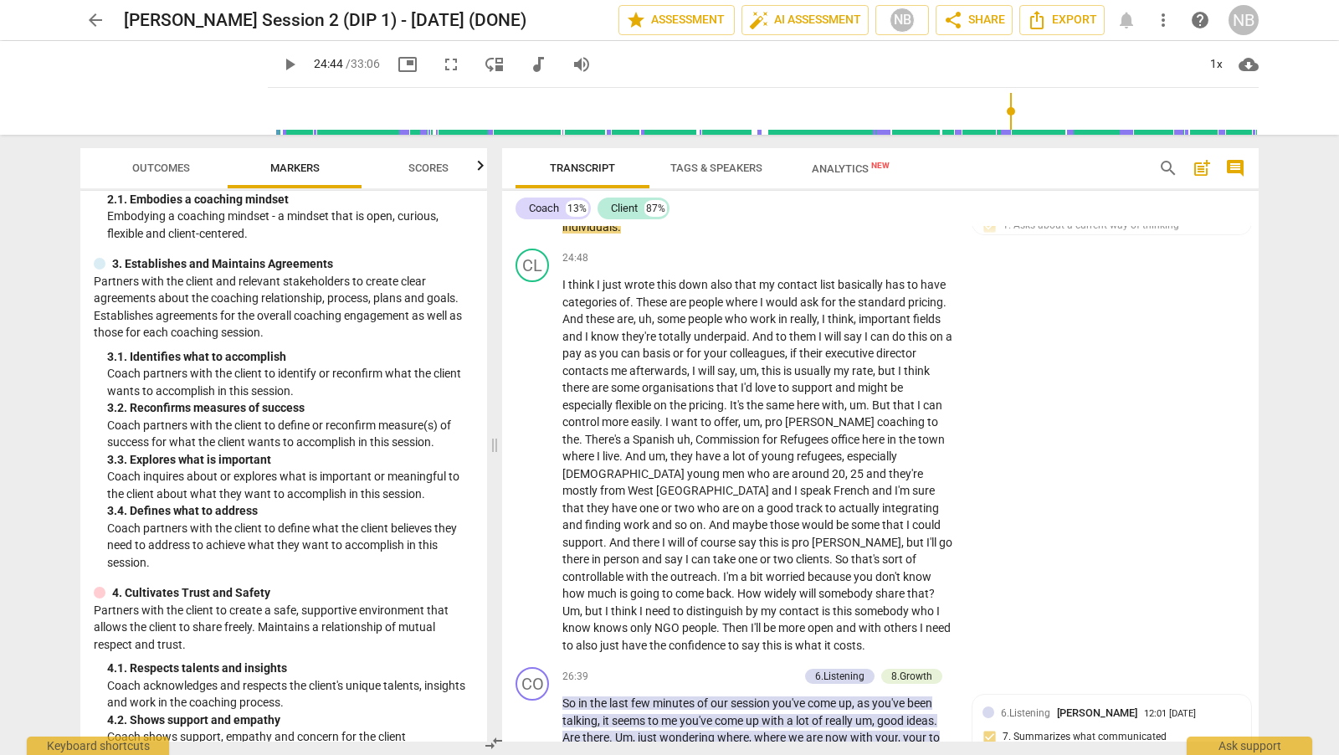
scroll to position [6456, 0]
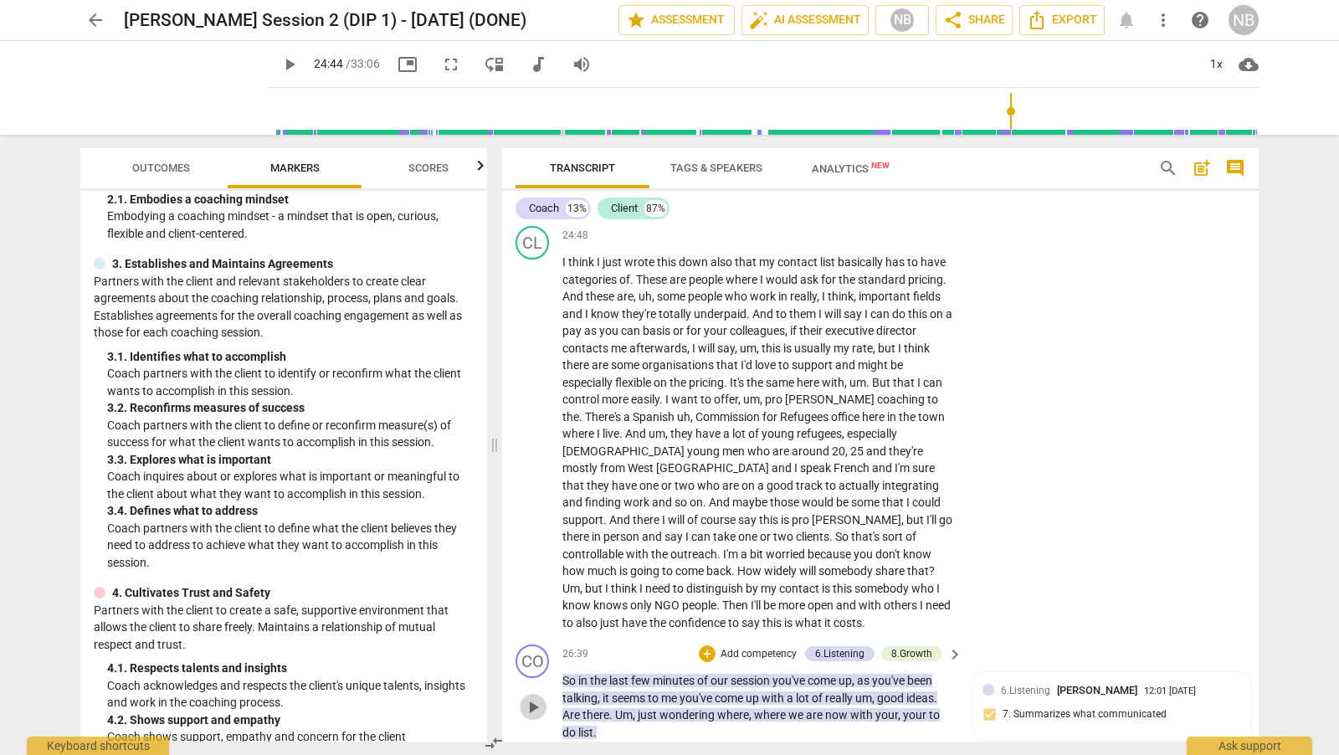
click at [532, 697] on span "play_arrow" at bounding box center [533, 707] width 20 height 20
click at [532, 697] on span "pause" at bounding box center [533, 707] width 20 height 20
click at [1252, 639] on div "CO play_arrow pause 26:39 + Add competency 6.Listening 8.Growth keyboard_arrow_…" at bounding box center [880, 693] width 757 height 110
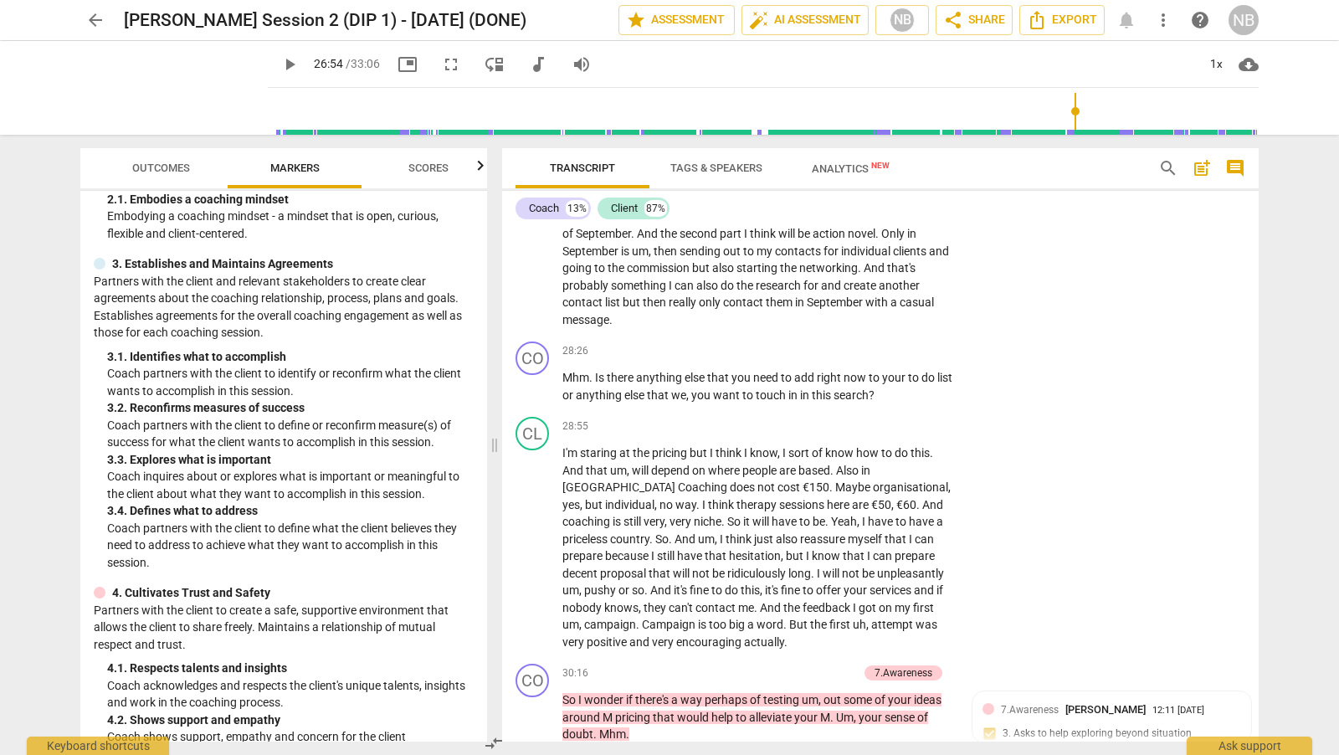
scroll to position [7165, 0]
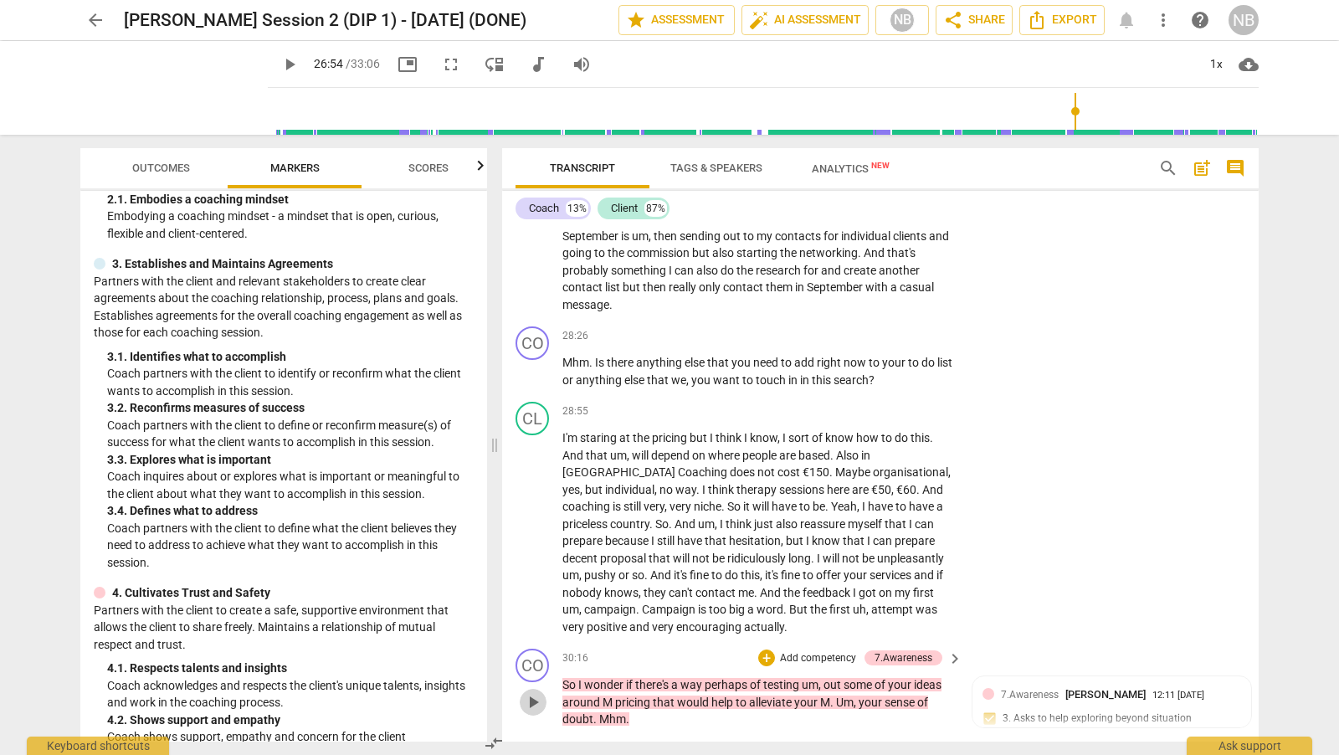
click at [532, 692] on span "play_arrow" at bounding box center [533, 702] width 20 height 20
click at [535, 692] on span "pause" at bounding box center [533, 702] width 20 height 20
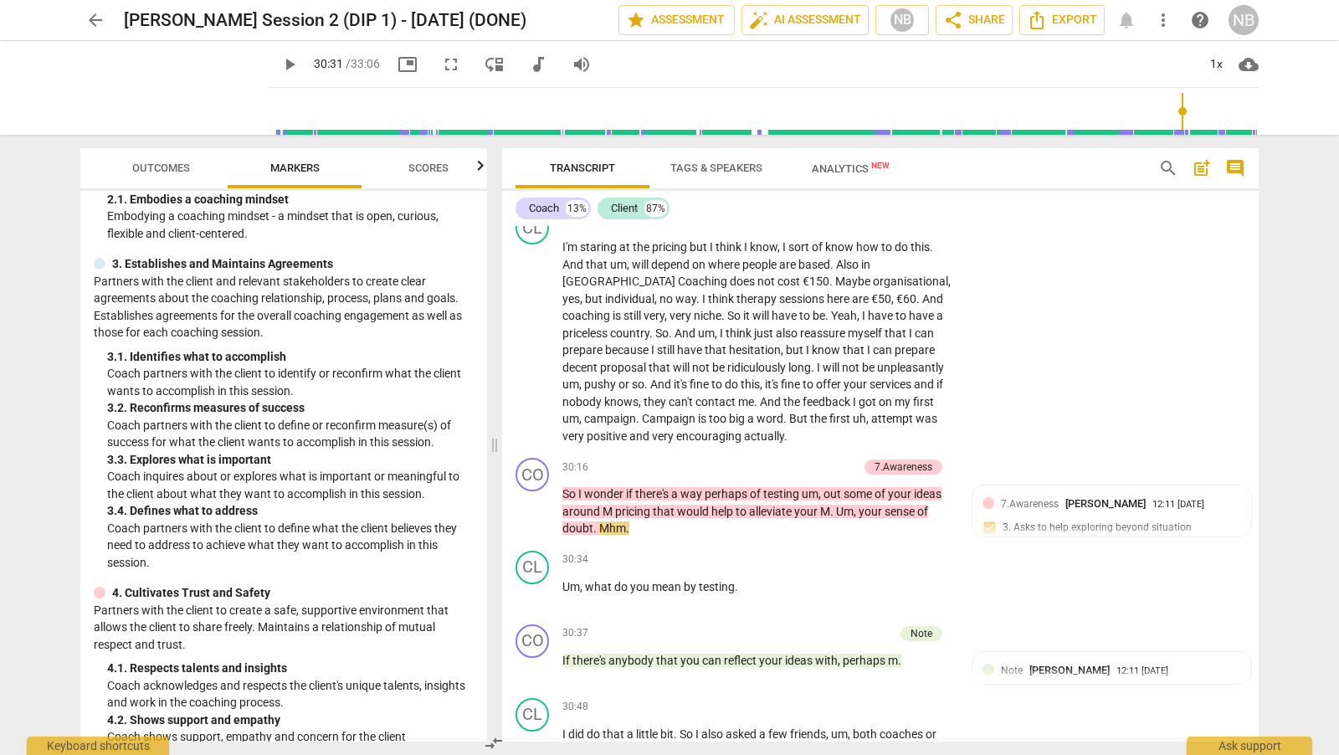
scroll to position [7363, 0]
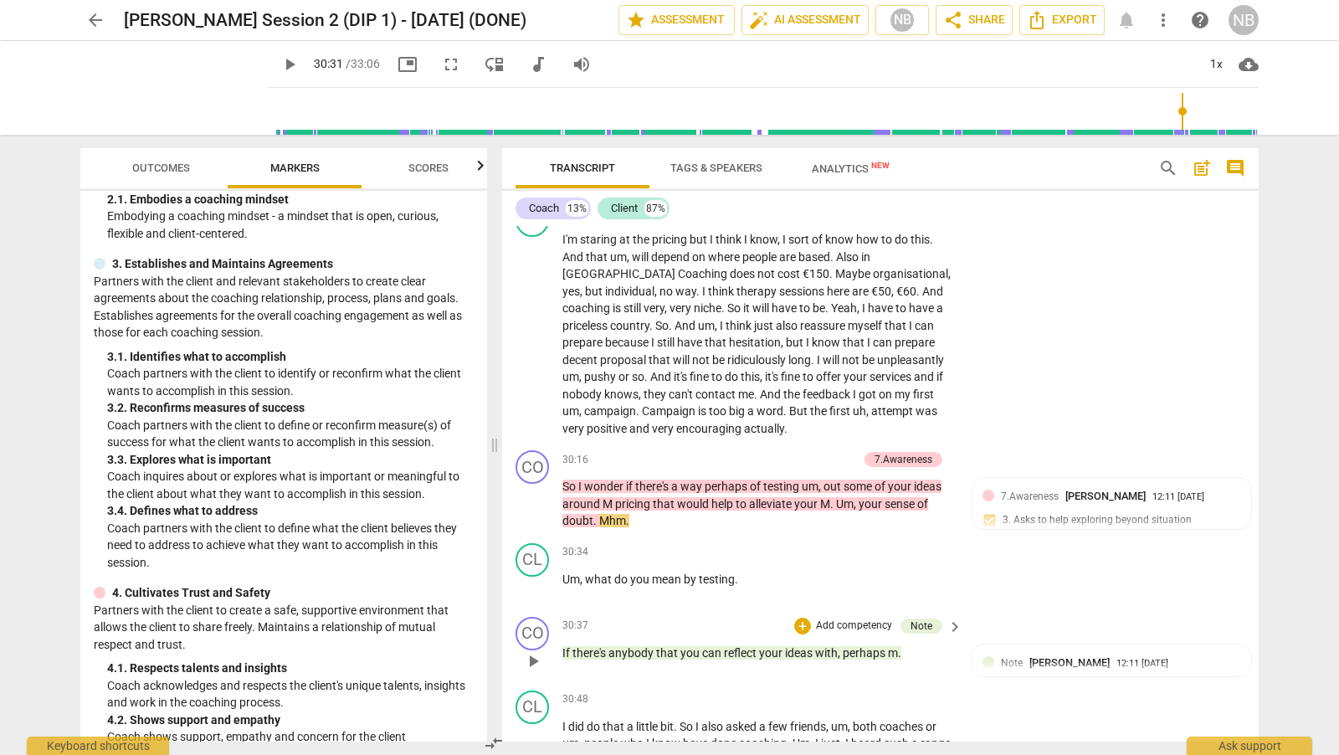
click at [531, 651] on span "play_arrow" at bounding box center [533, 661] width 20 height 20
click at [532, 651] on span "pause" at bounding box center [533, 661] width 20 height 20
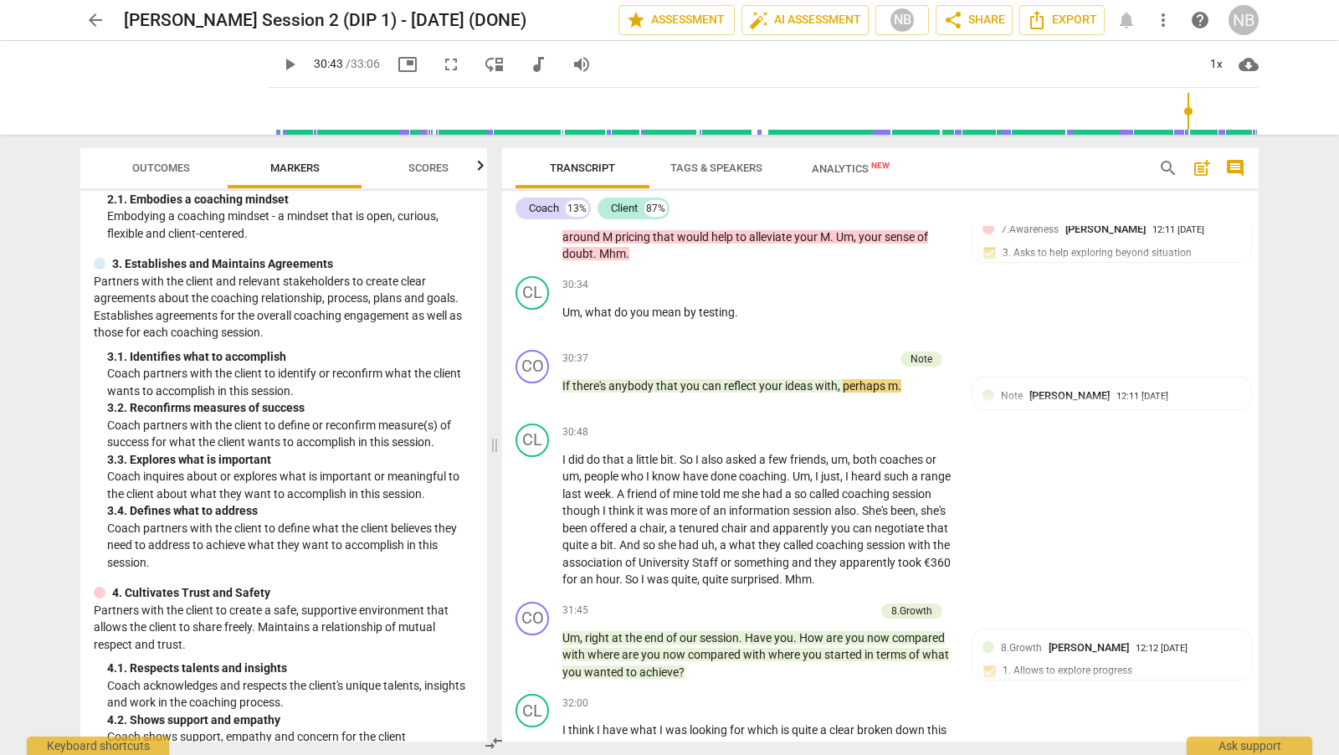
scroll to position [7638, 0]
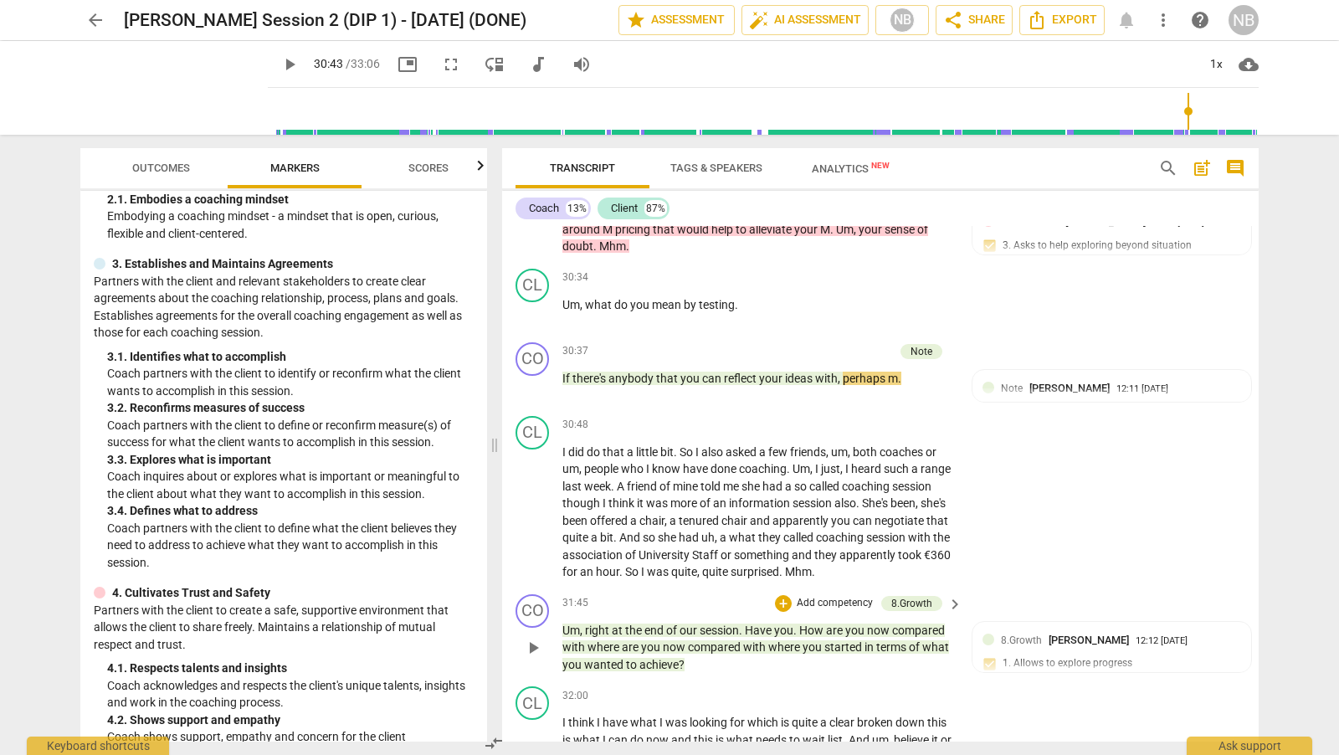
click at [534, 638] on span "play_arrow" at bounding box center [533, 648] width 20 height 20
click at [534, 638] on span "pause" at bounding box center [533, 648] width 20 height 20
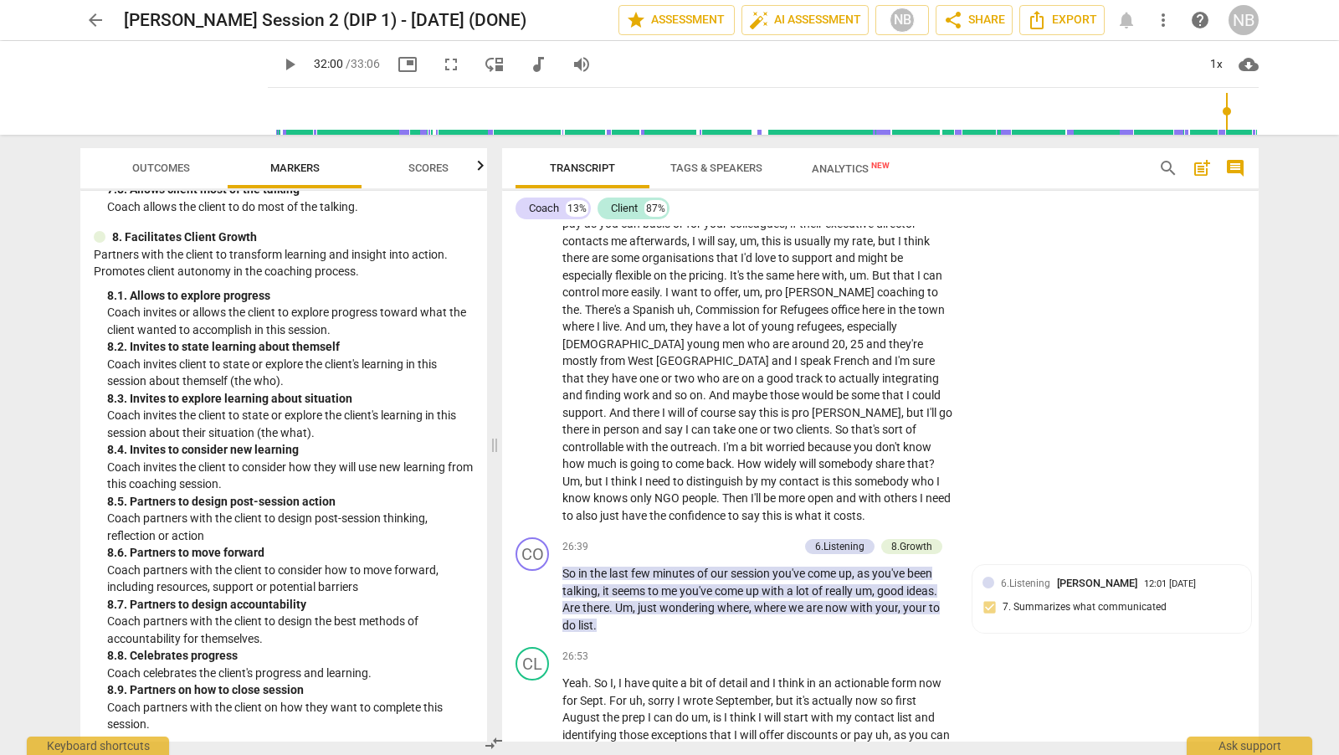
scroll to position [6525, 0]
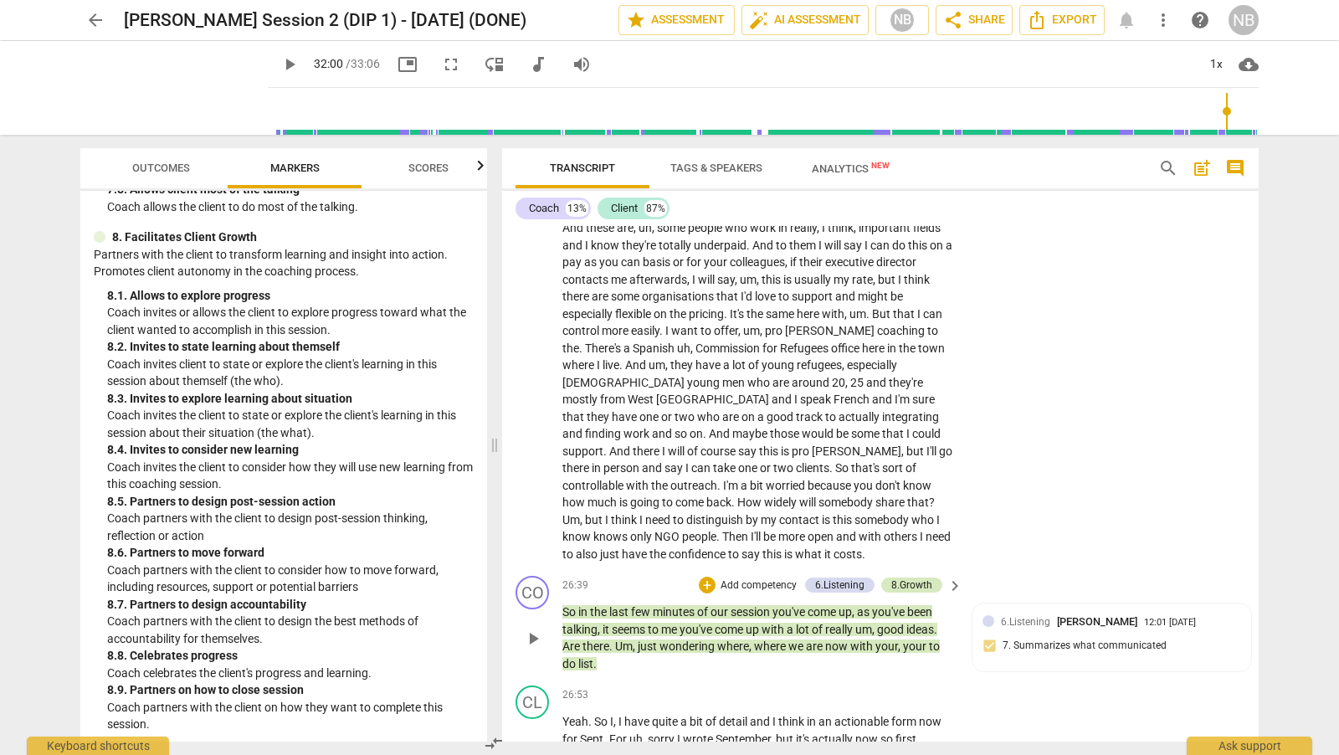
click at [920, 578] on div "8.Growth" at bounding box center [911, 585] width 41 height 15
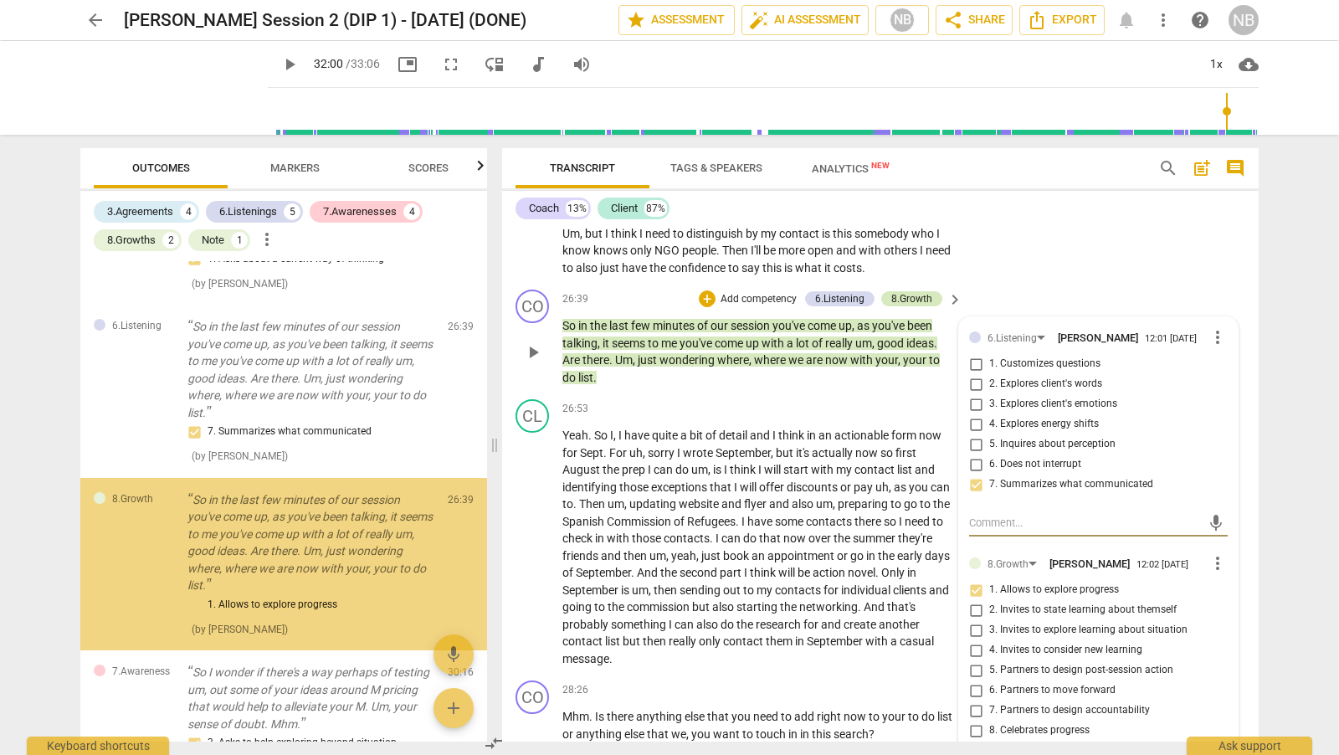
scroll to position [1391, 0]
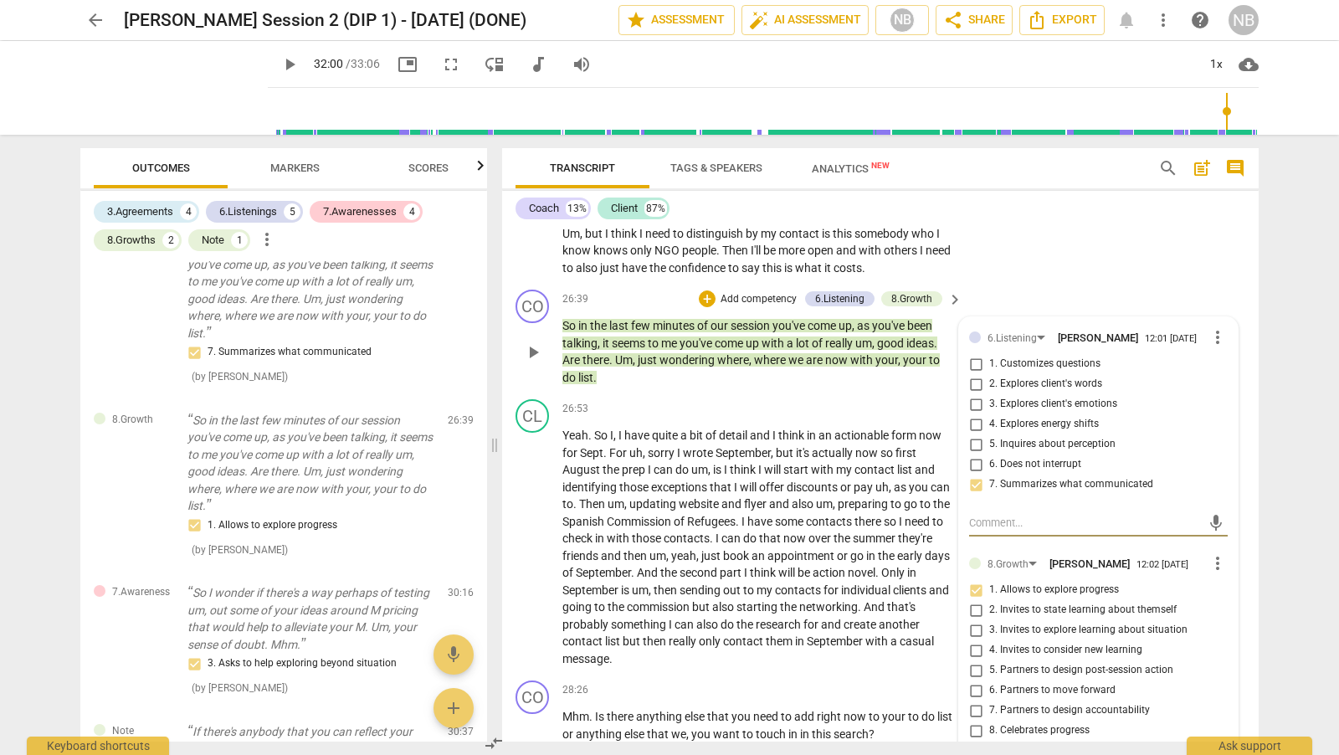
click at [1109, 283] on div "CO play_arrow pause 26:39 + Add competency 6.Listening 8.Growth keyboard_arrow_…" at bounding box center [880, 338] width 757 height 110
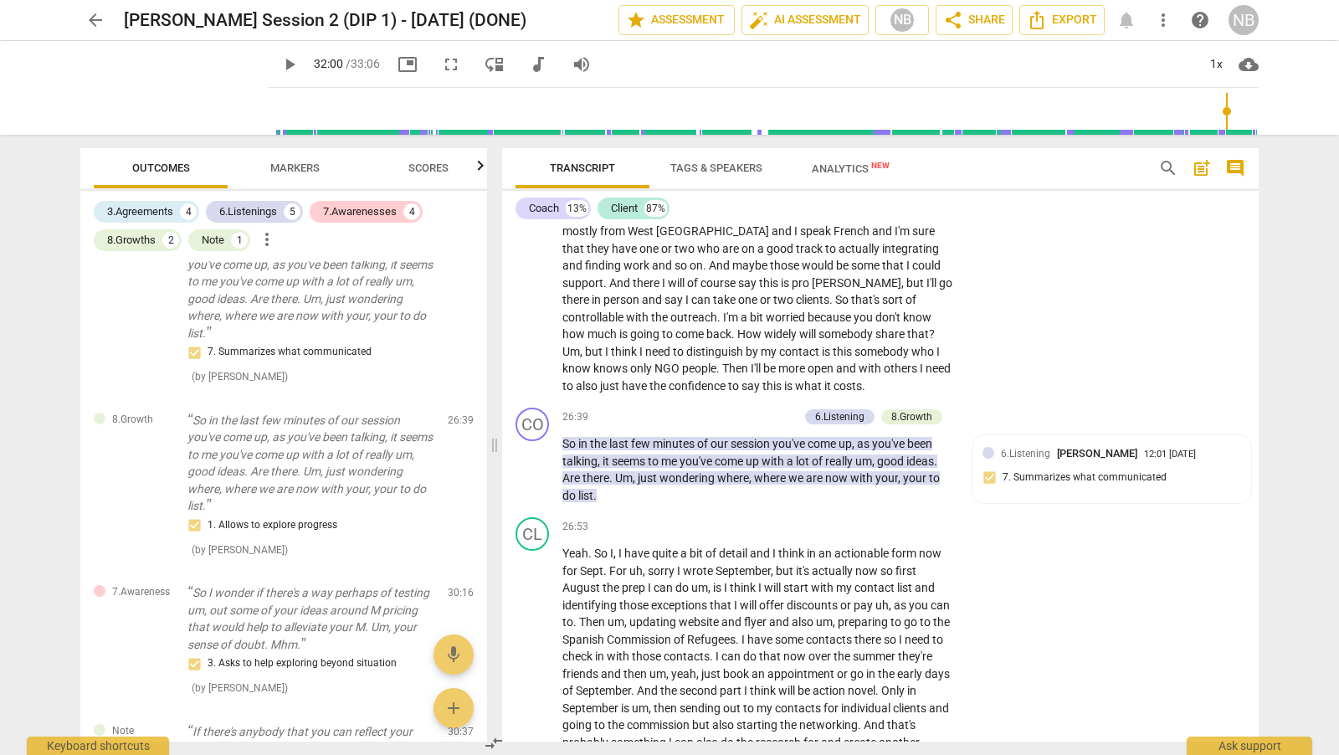
scroll to position [6738, 0]
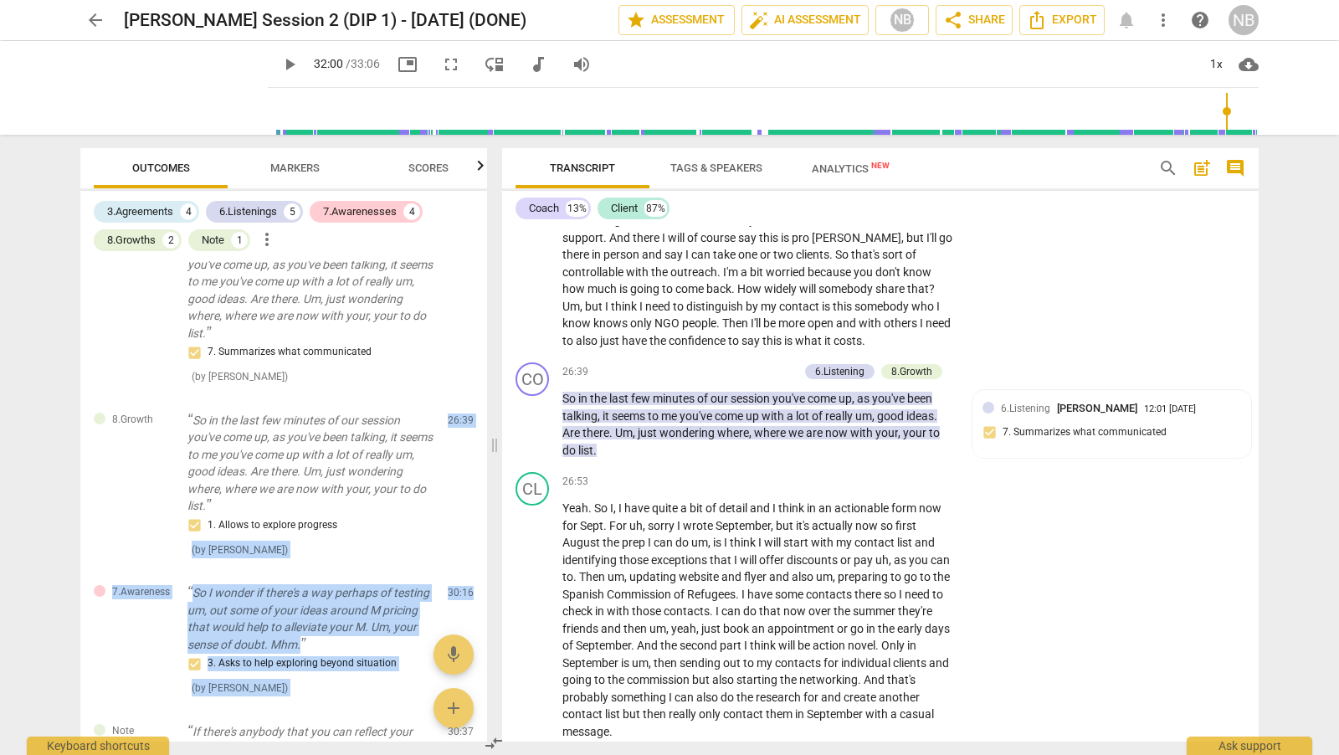
drag, startPoint x: 481, startPoint y: 603, endPoint x: 485, endPoint y: 537, distance: 66.2
click at [485, 537] on div "3.Agreement So by the end of our session [DATE], where would you like to get to…" at bounding box center [283, 501] width 407 height 480
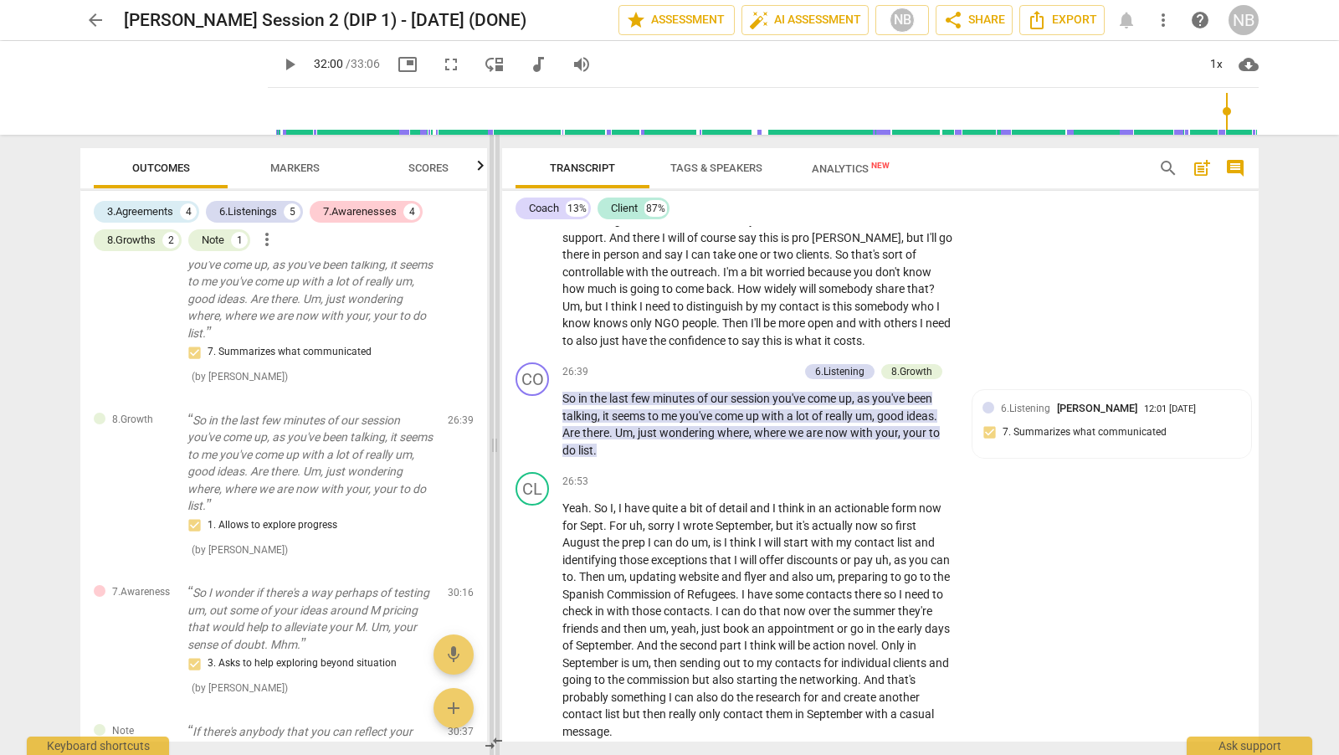
click at [491, 557] on span at bounding box center [495, 445] width 10 height 620
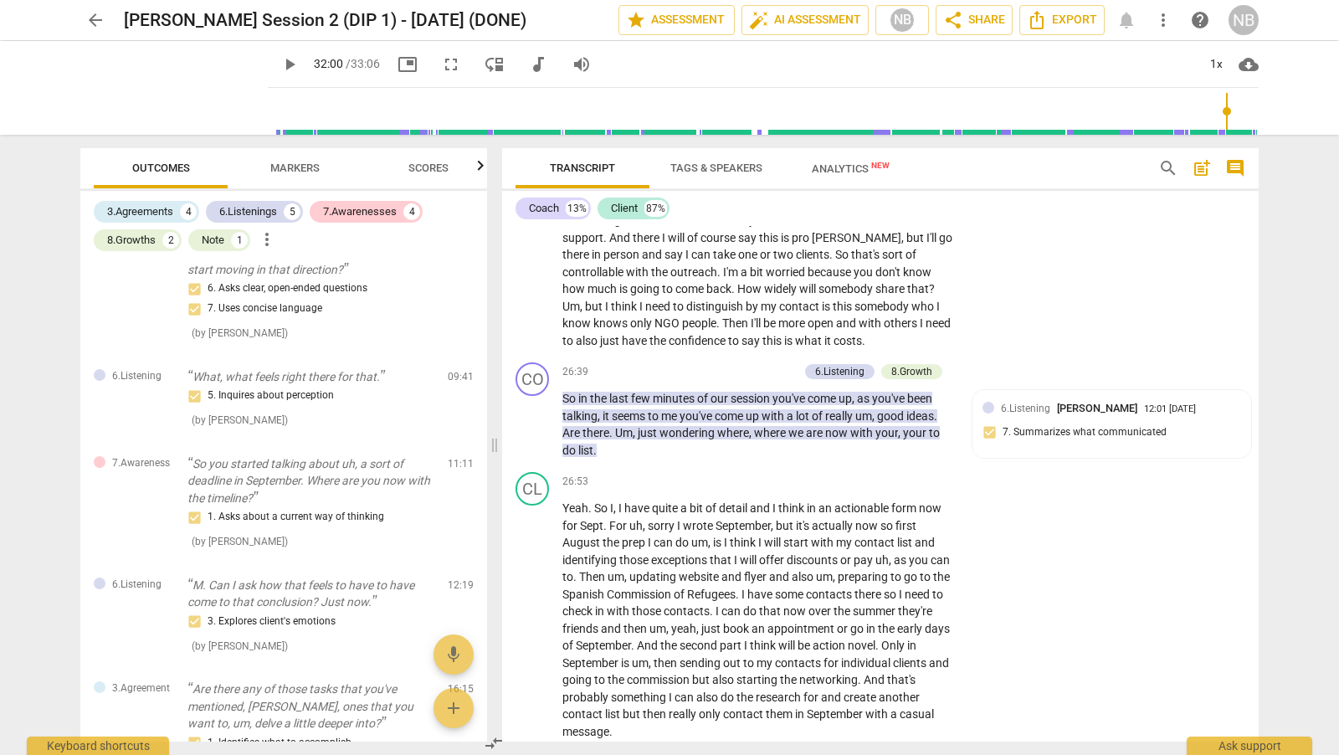
scroll to position [54, 0]
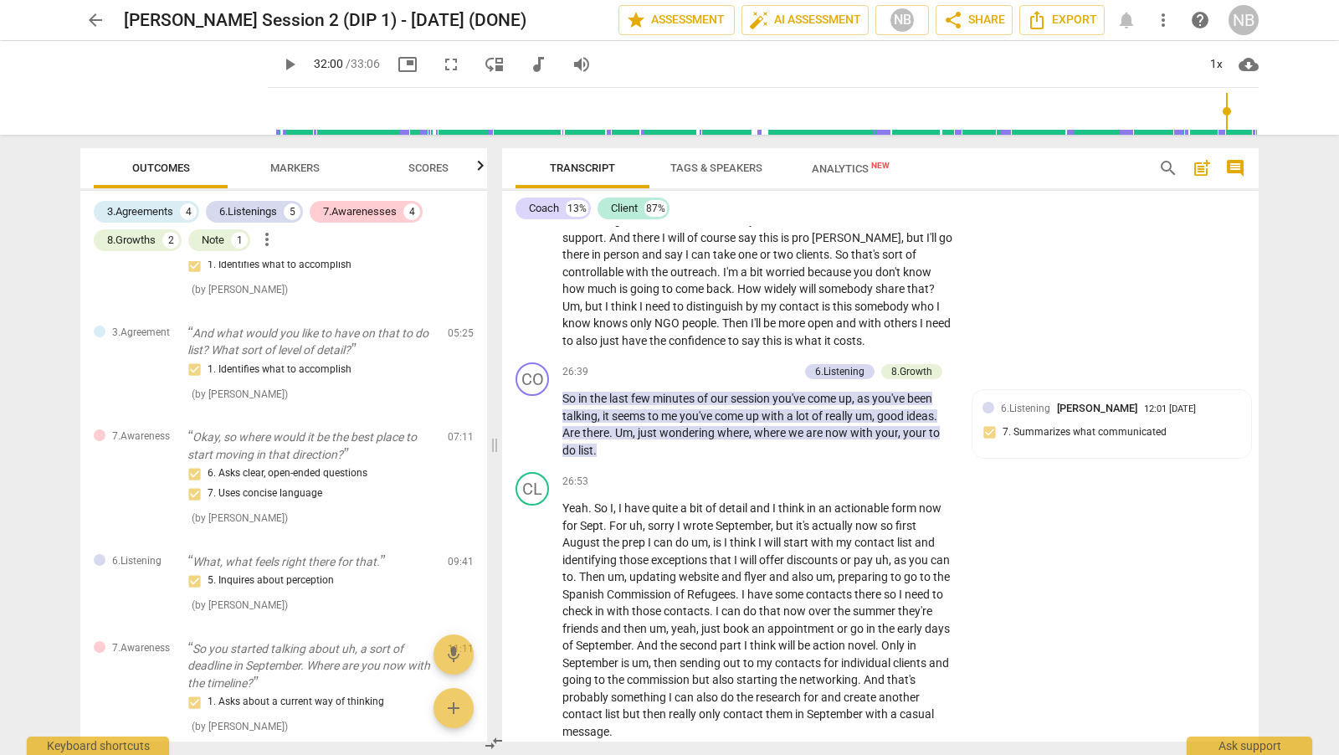
click at [310, 168] on span "Markers" at bounding box center [294, 168] width 49 height 13
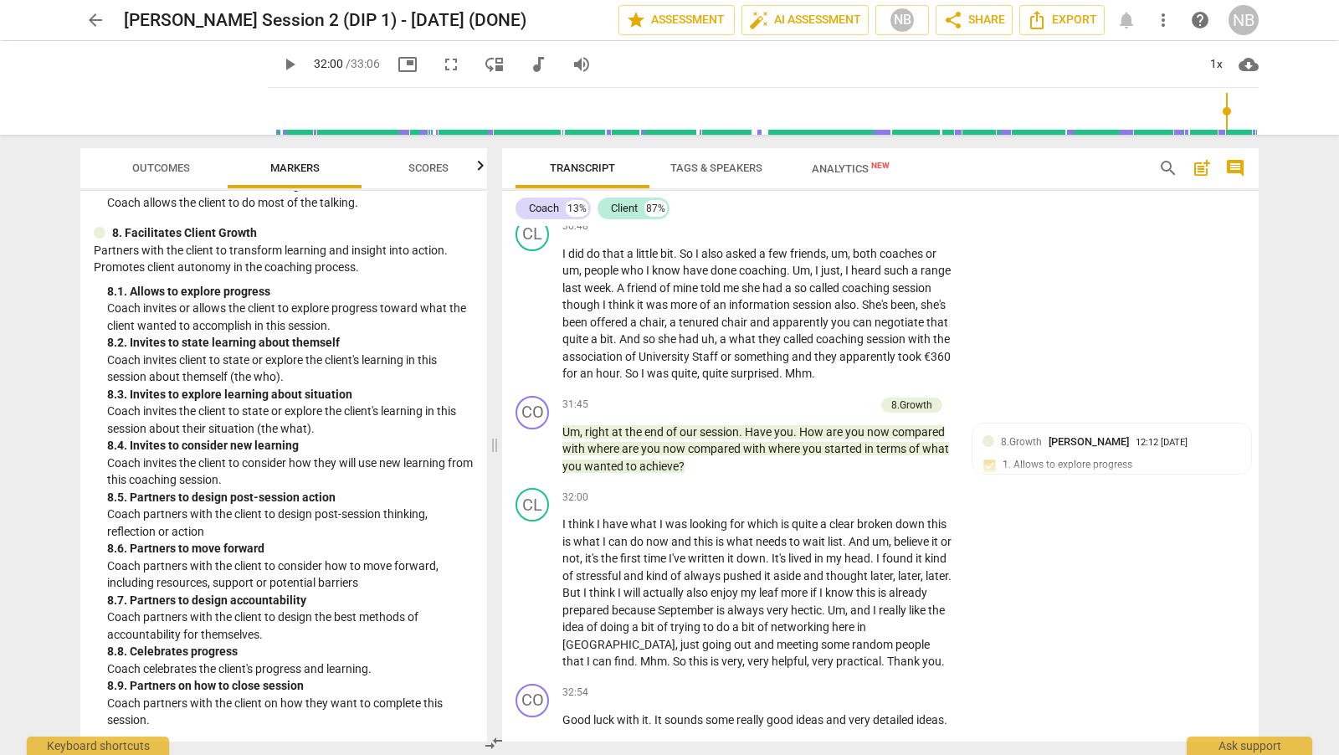
scroll to position [7805, 0]
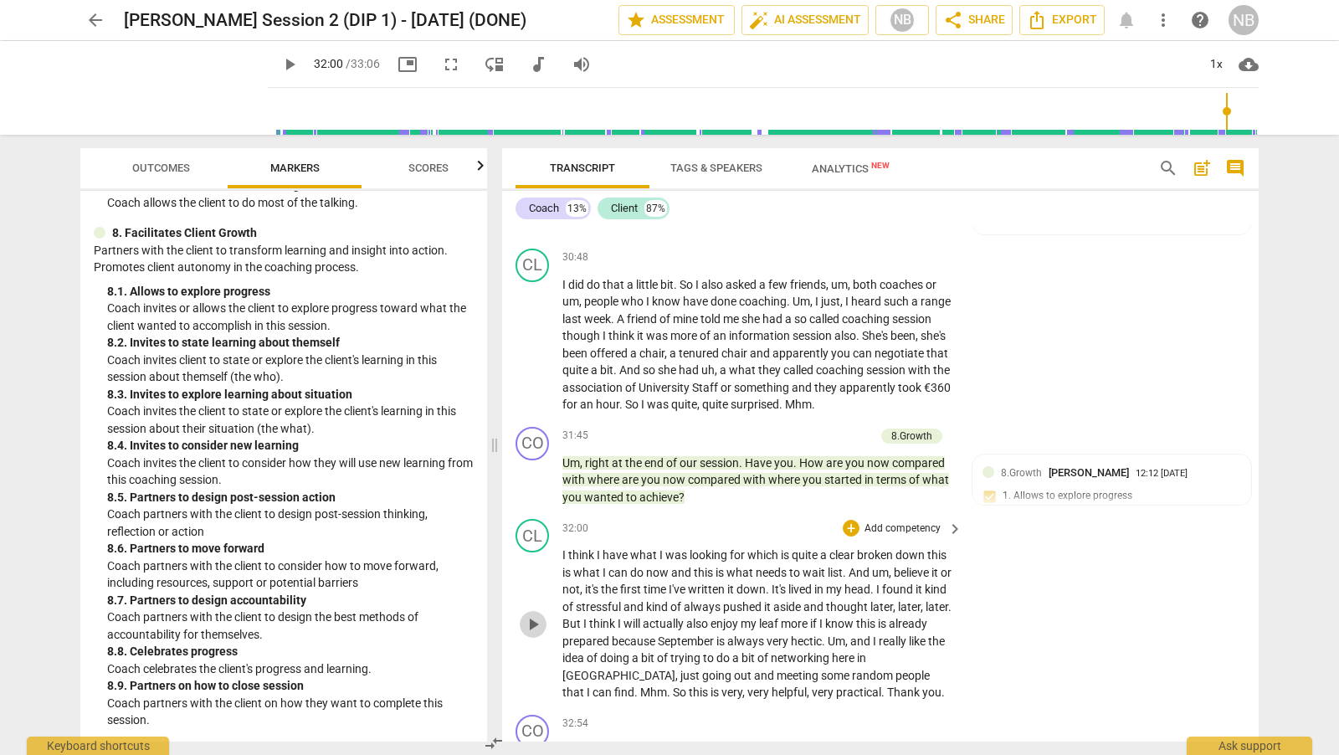
click at [535, 614] on span "play_arrow" at bounding box center [533, 624] width 20 height 20
click at [535, 614] on span "pause" at bounding box center [533, 624] width 20 height 20
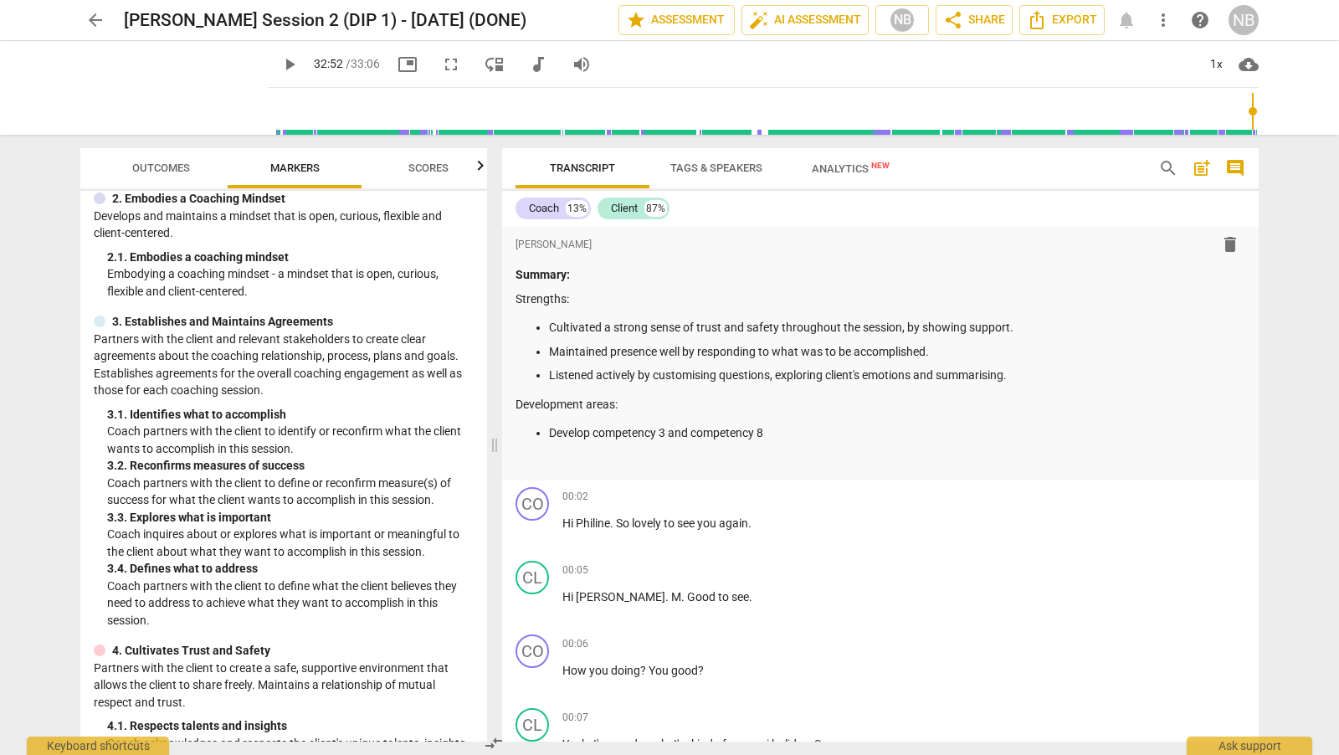
scroll to position [175, 0]
type input "1973"
